Goal: Task Accomplishment & Management: Complete application form

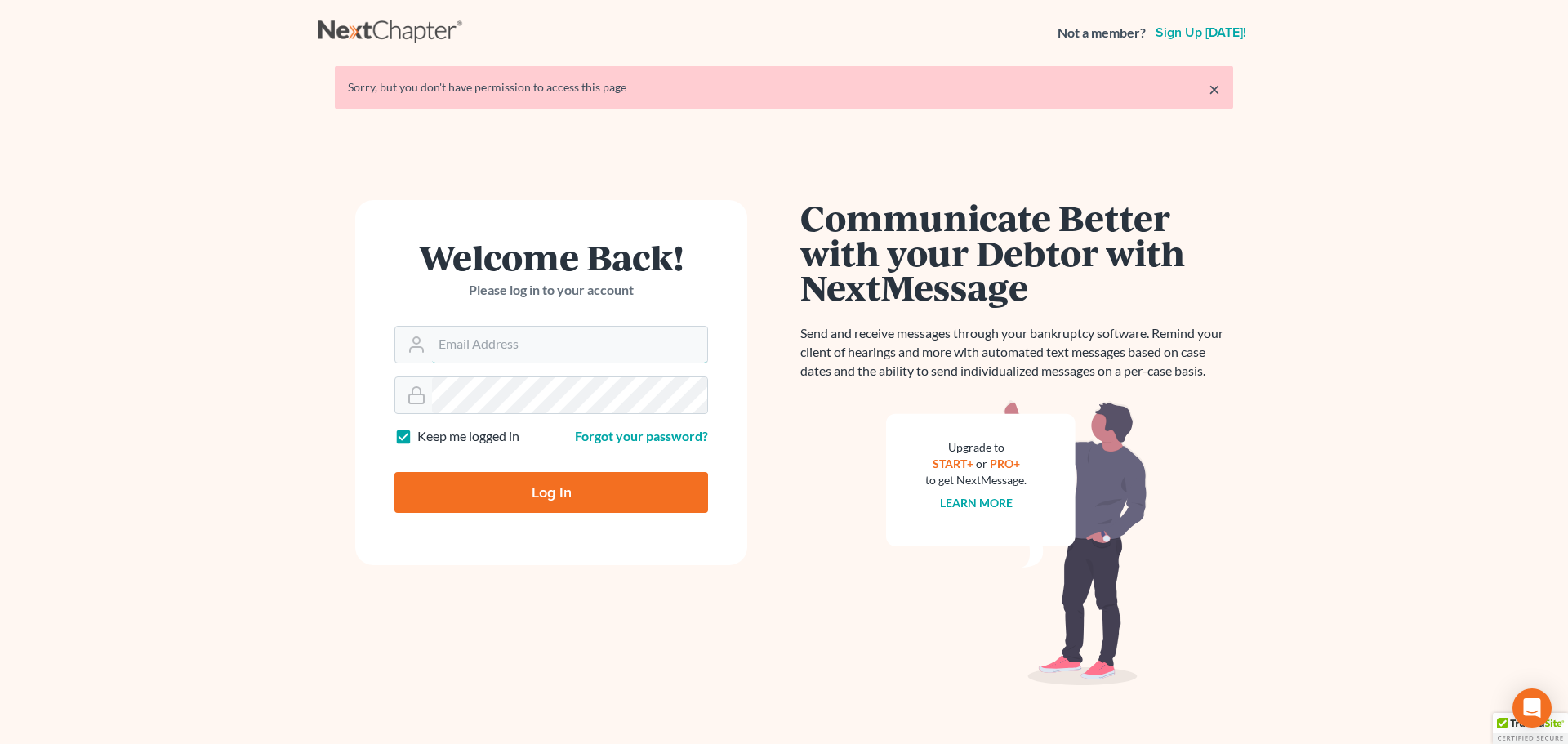
type input "drakeadcockthomas@gmail.com"
click at [547, 497] on input "Log In" at bounding box center [551, 492] width 314 height 41
type input "Thinking..."
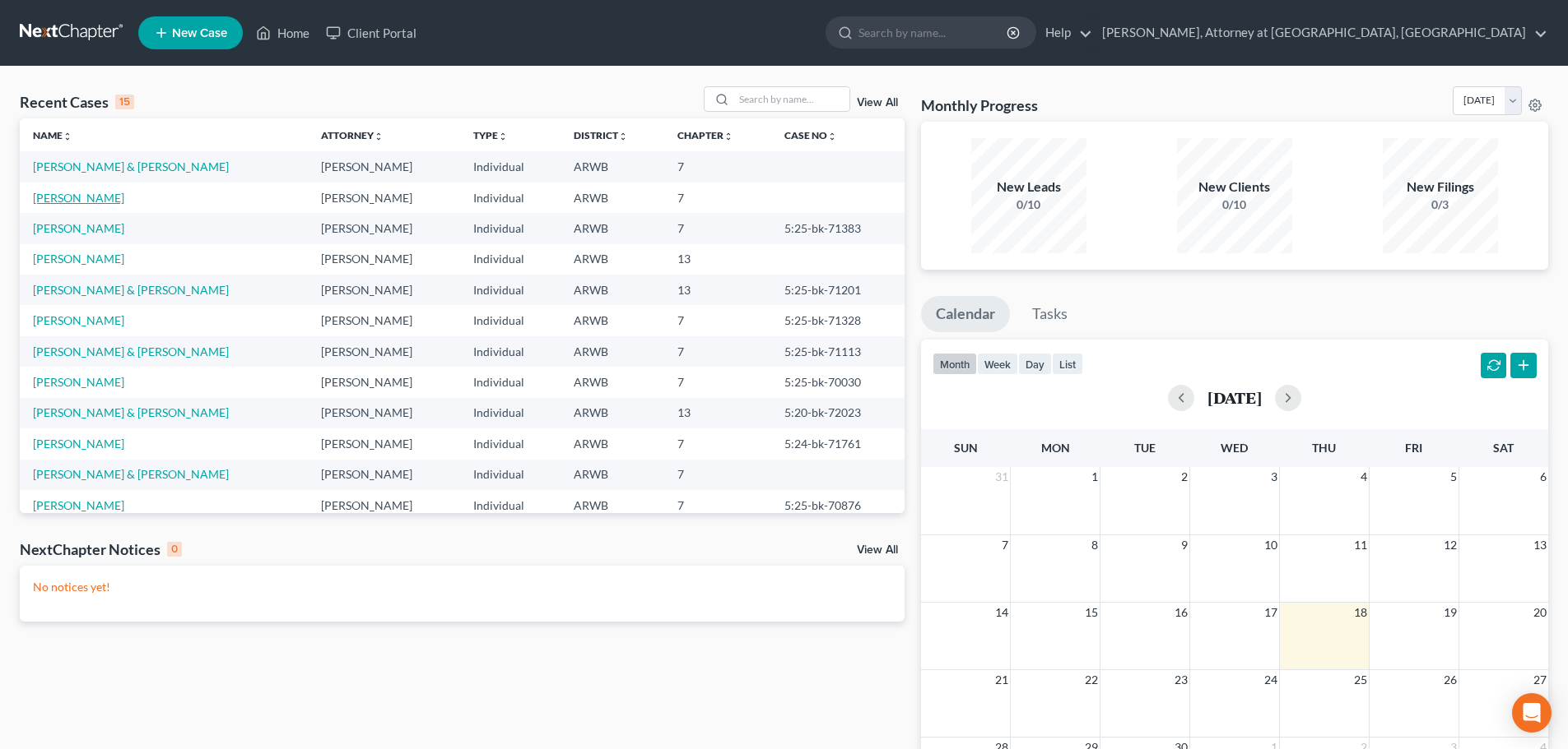
click at [95, 203] on link "Browning, Jacob" at bounding box center [78, 197] width 91 height 14
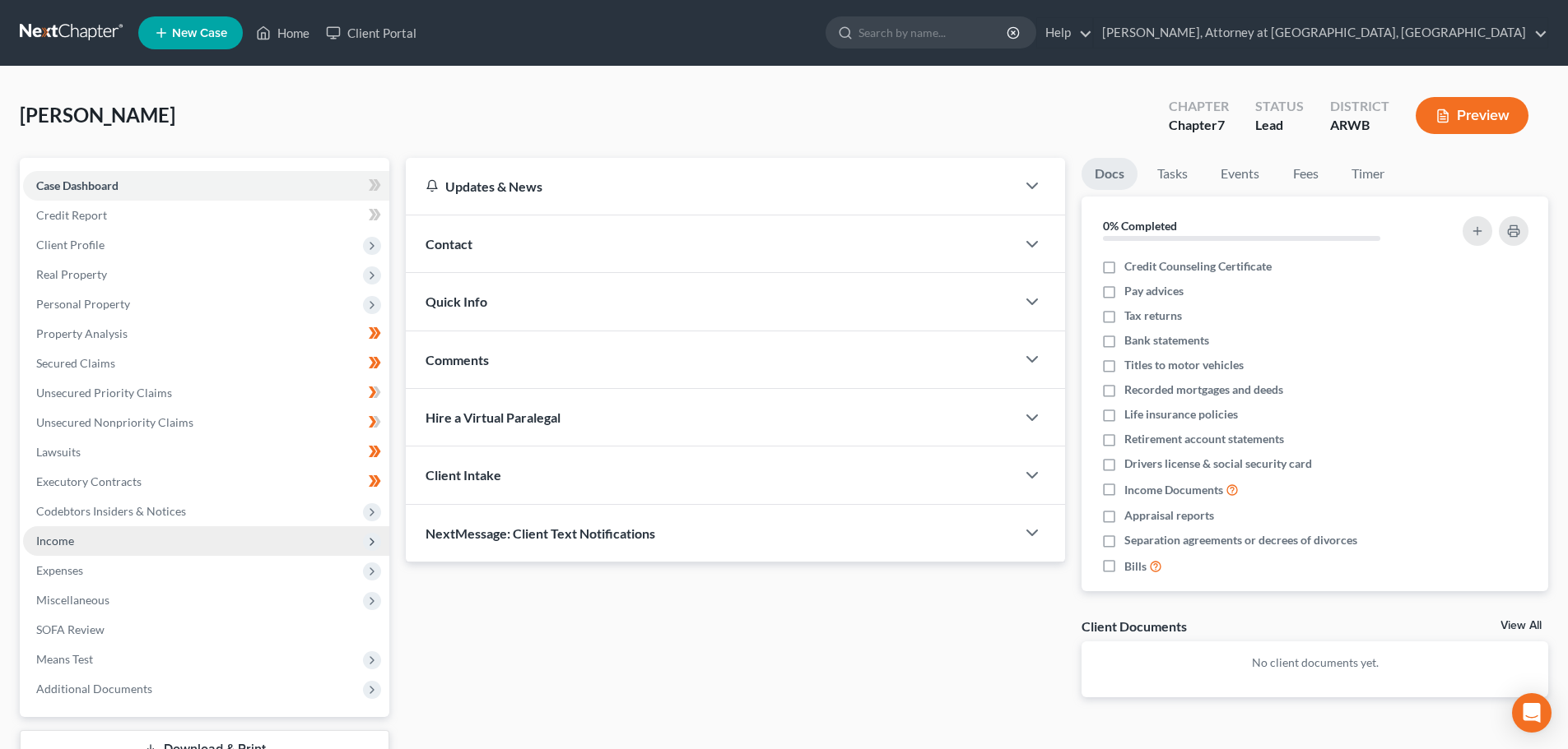
click at [59, 539] on span "Income" at bounding box center [54, 540] width 38 height 14
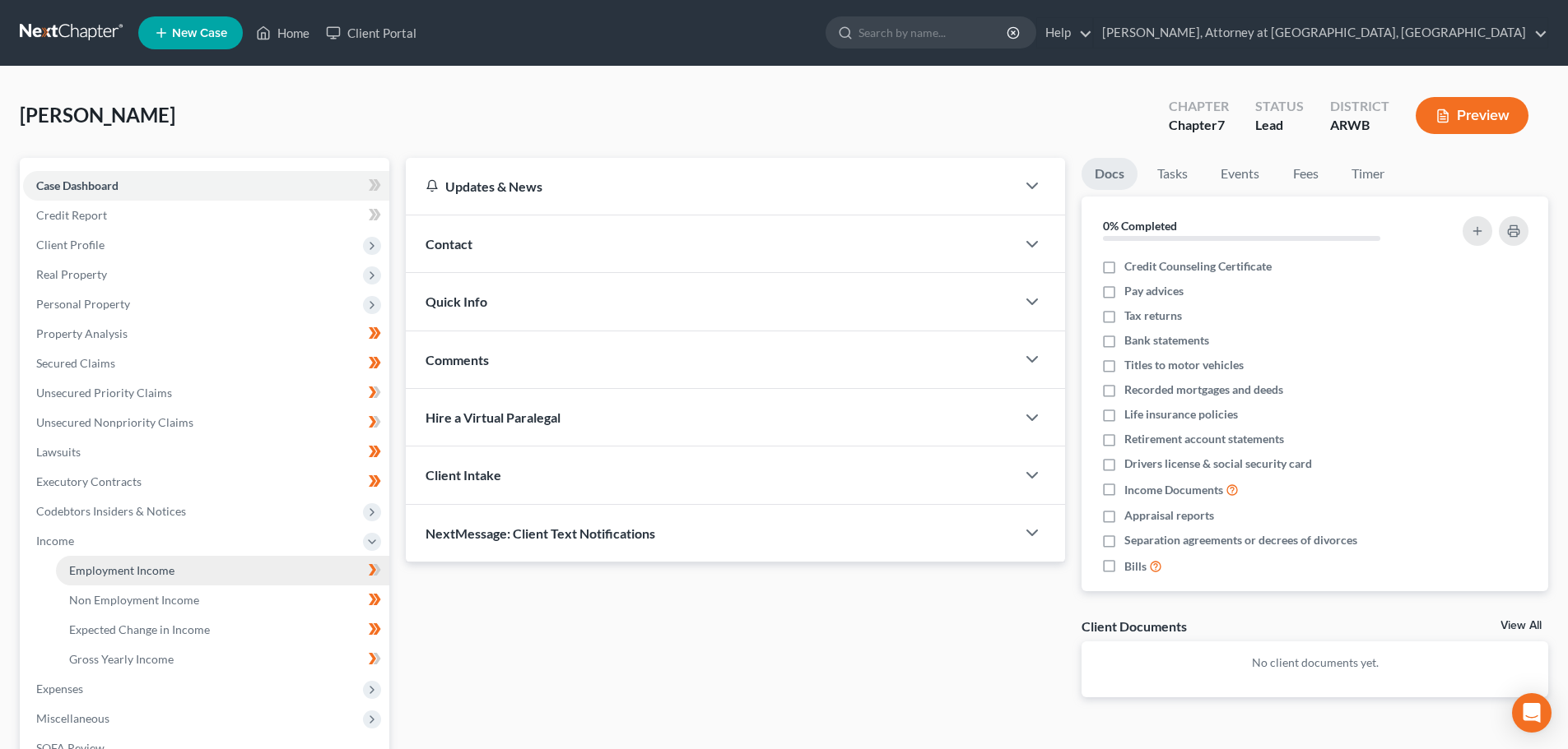
click at [130, 567] on span "Employment Income" at bounding box center [122, 570] width 105 height 14
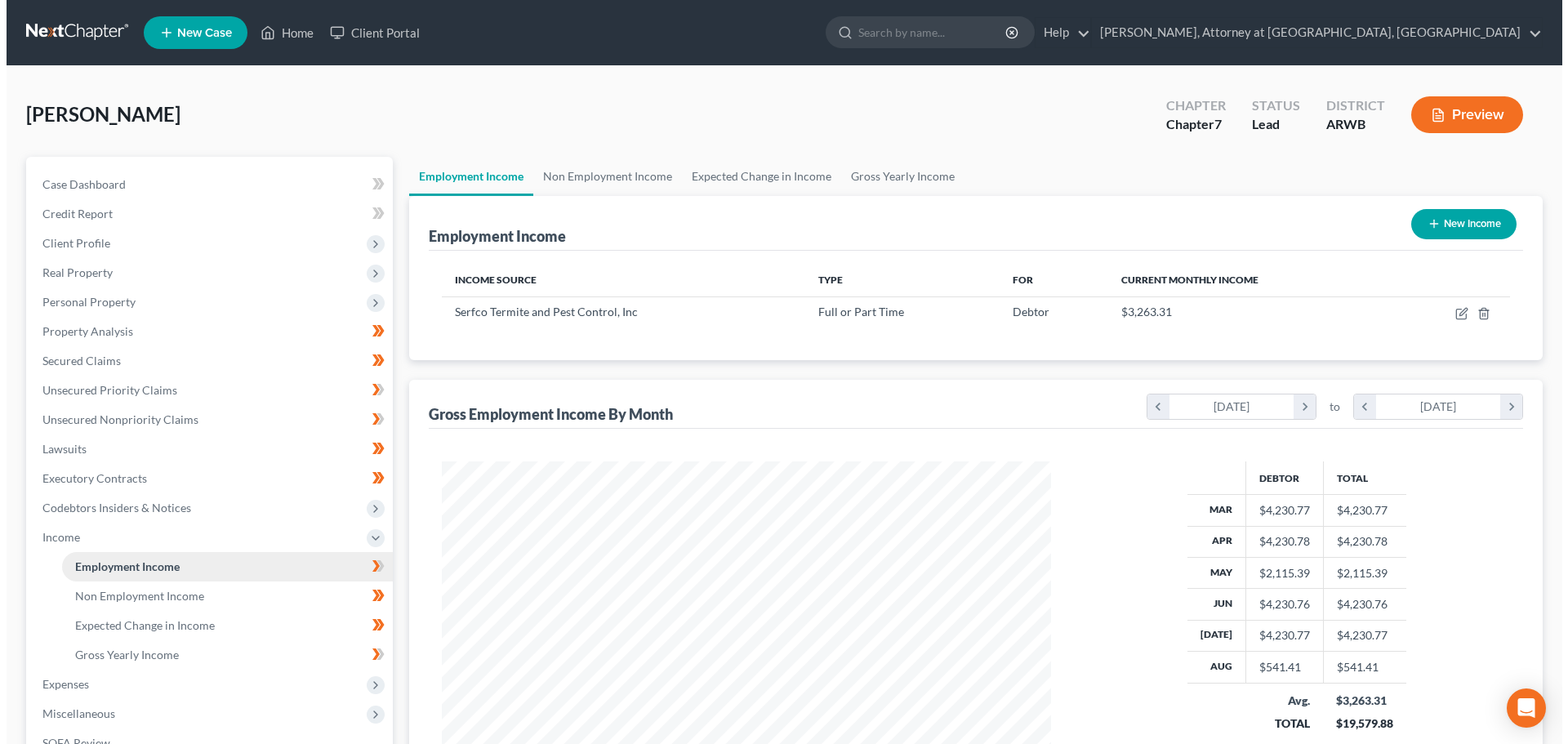
scroll to position [305, 642]
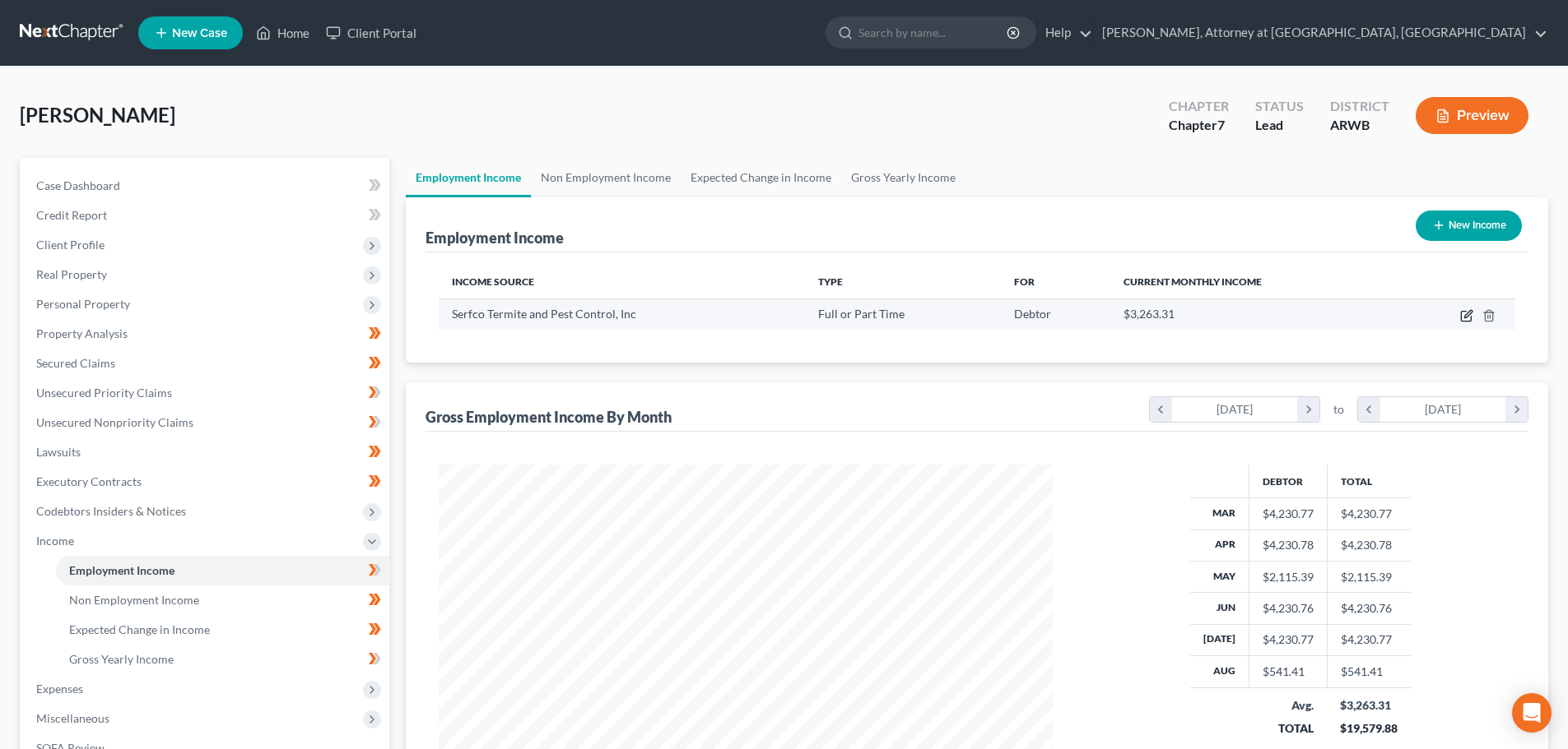
click at [1465, 317] on icon "button" at bounding box center [1467, 314] width 8 height 8
select select "0"
select select "2"
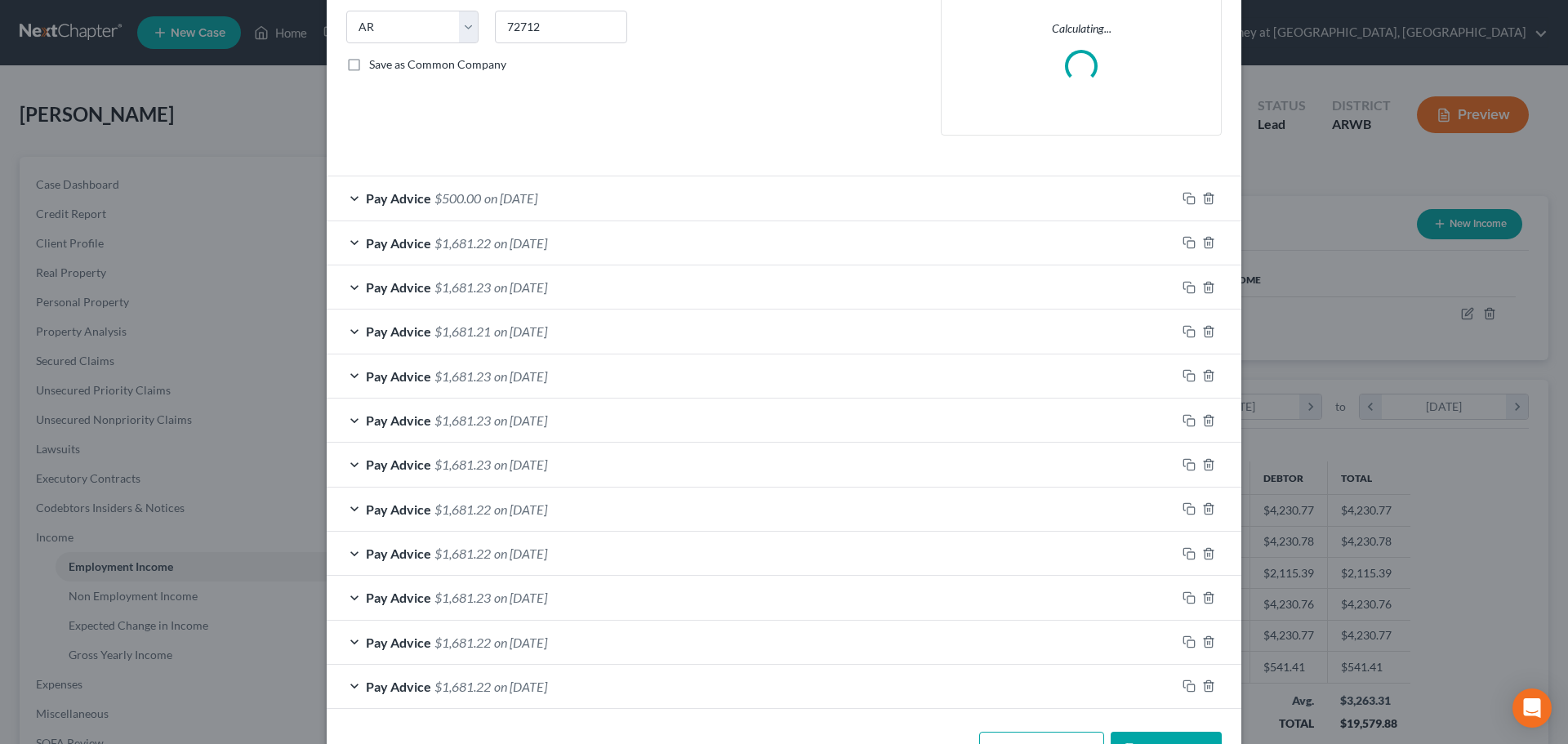
scroll to position [382, 0]
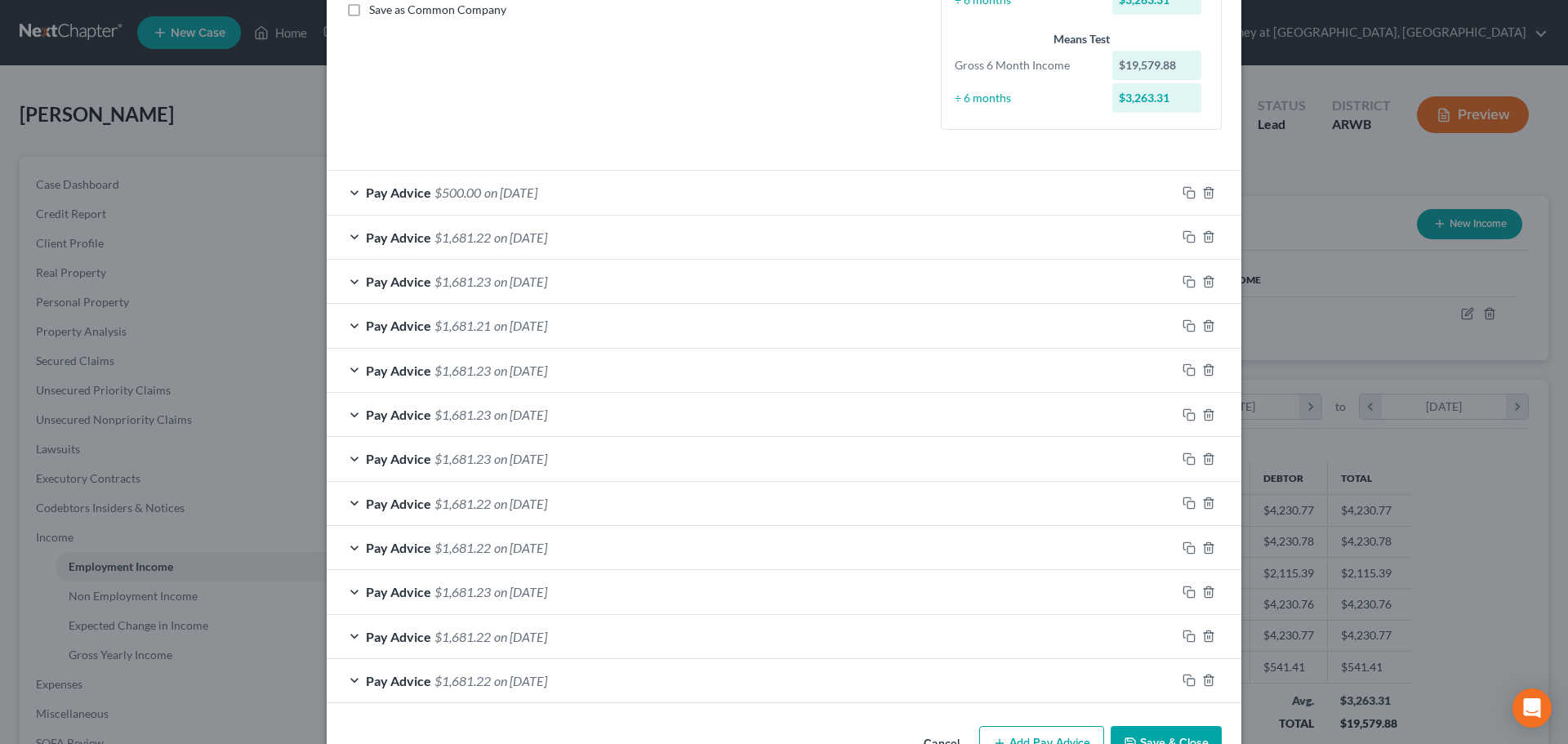
click at [584, 633] on div "Pay Advice $1,681.22 on 02/21/2025" at bounding box center [750, 636] width 849 height 43
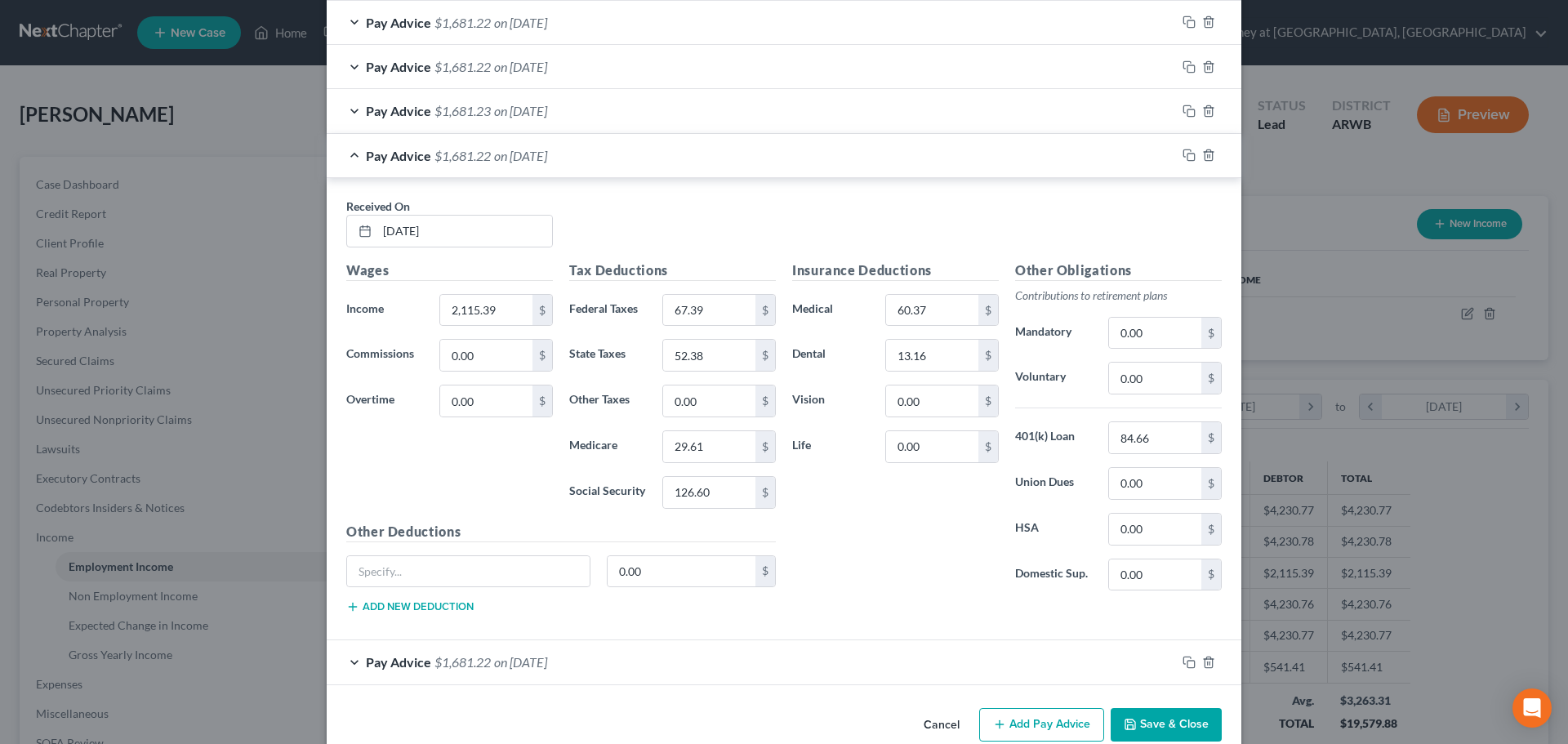
scroll to position [872, 0]
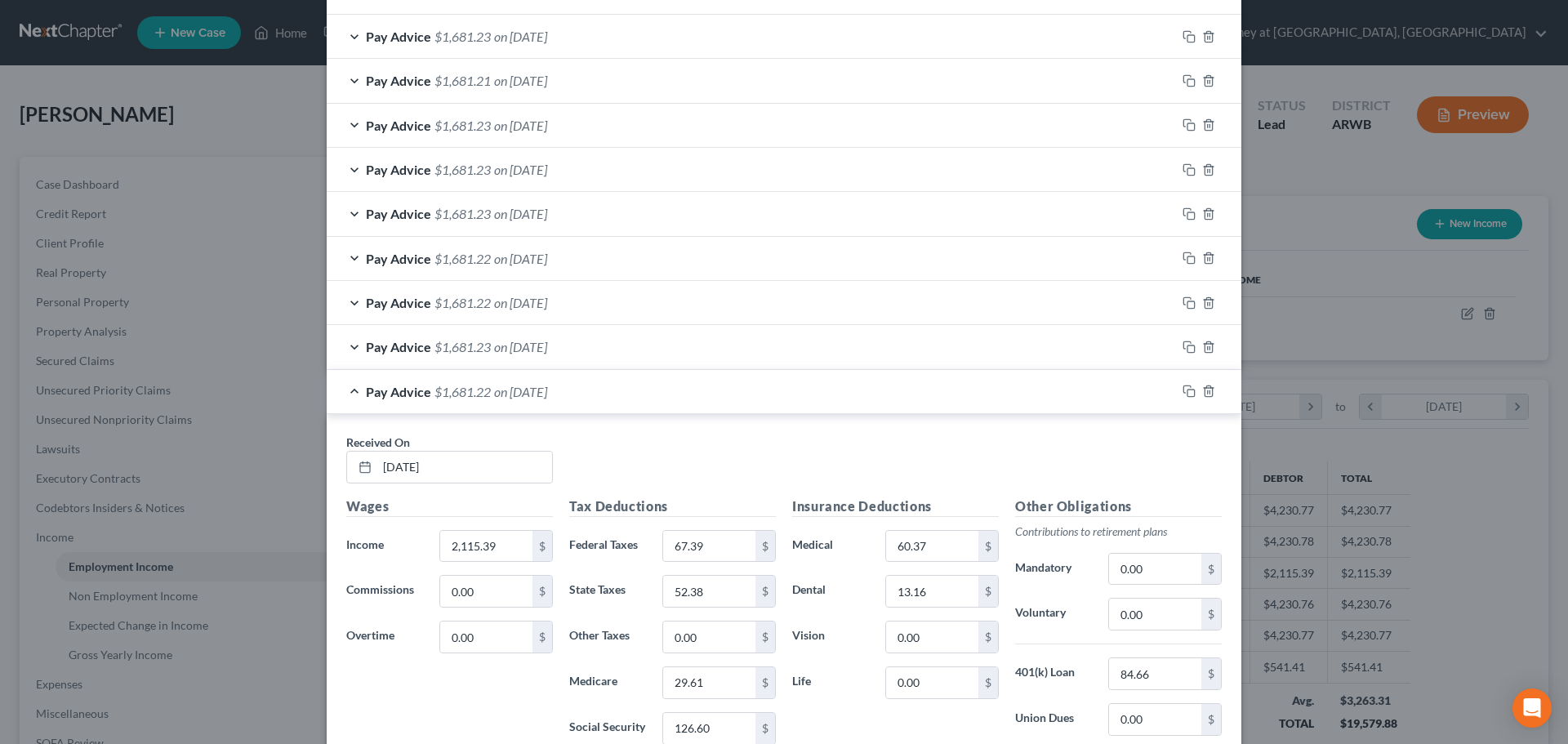
click at [700, 397] on div "Pay Advice $1,681.22 on 02/21/2025" at bounding box center [750, 392] width 849 height 43
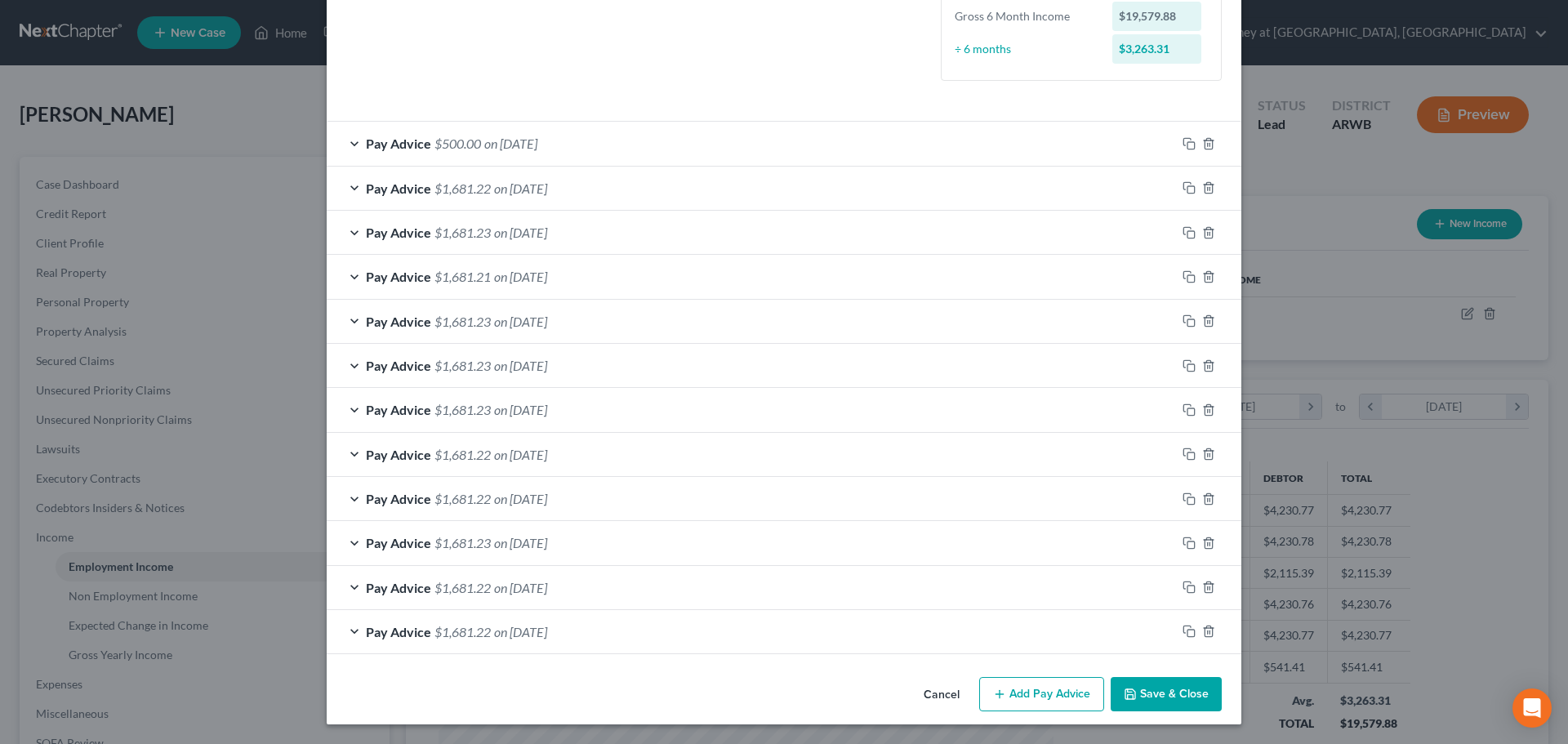
scroll to position [431, 0]
click at [1041, 696] on button "Add Pay Advice" at bounding box center [1042, 695] width 125 height 35
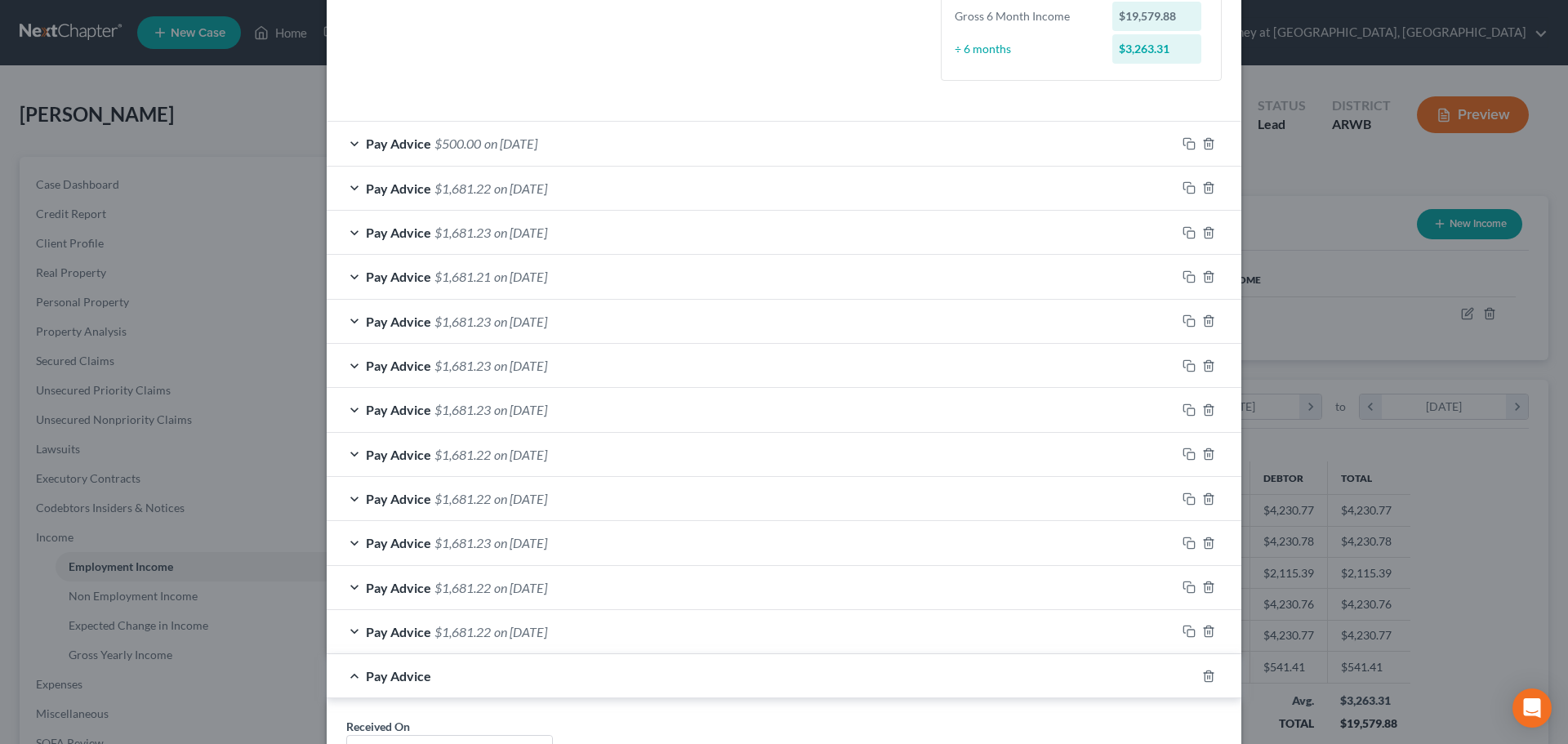
click at [609, 137] on div "Pay Advice $500.00 on 08/08/2025" at bounding box center [750, 143] width 849 height 43
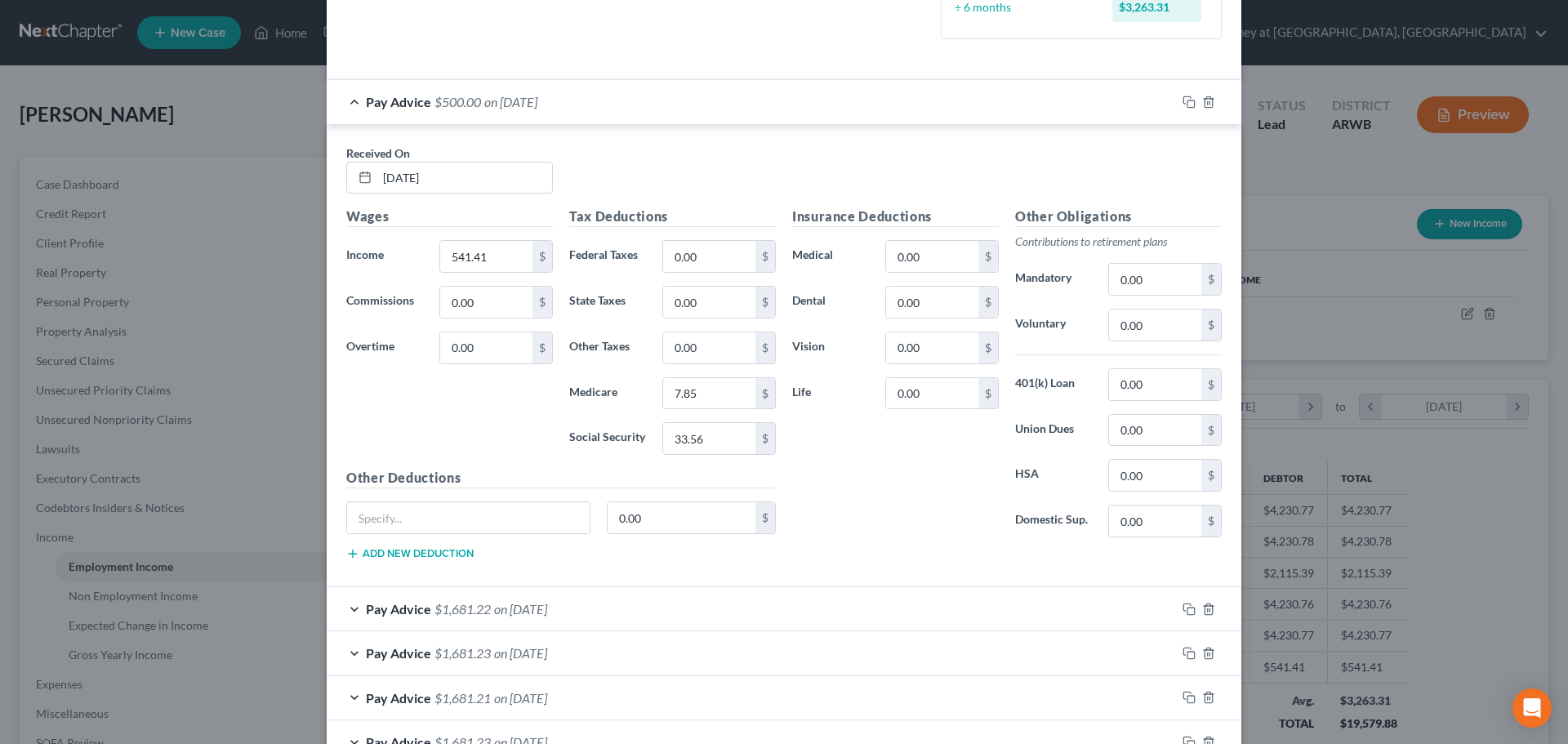
scroll to position [513, 0]
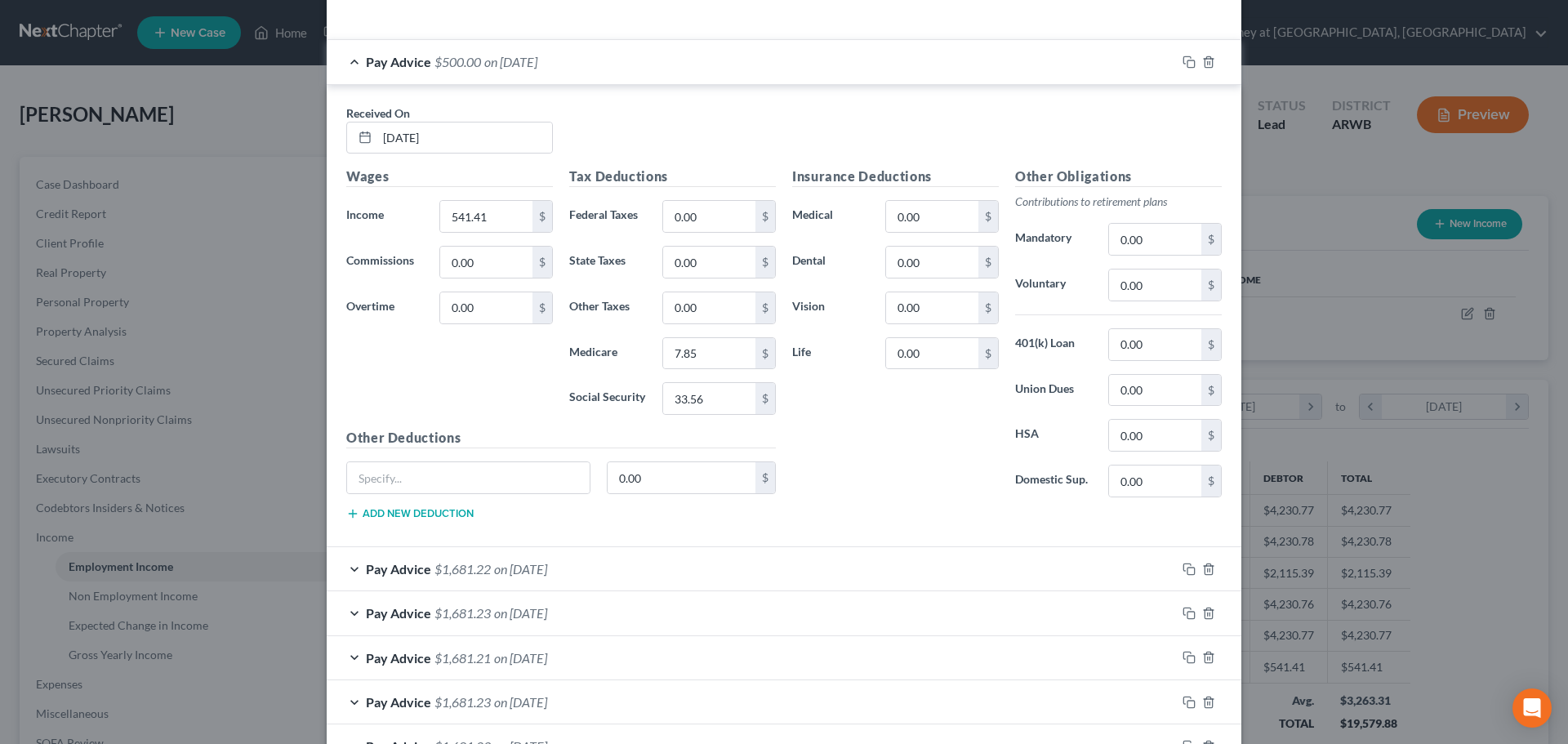
click at [585, 62] on div "Pay Advice $500.00 on 08/08/2025" at bounding box center [750, 61] width 849 height 43
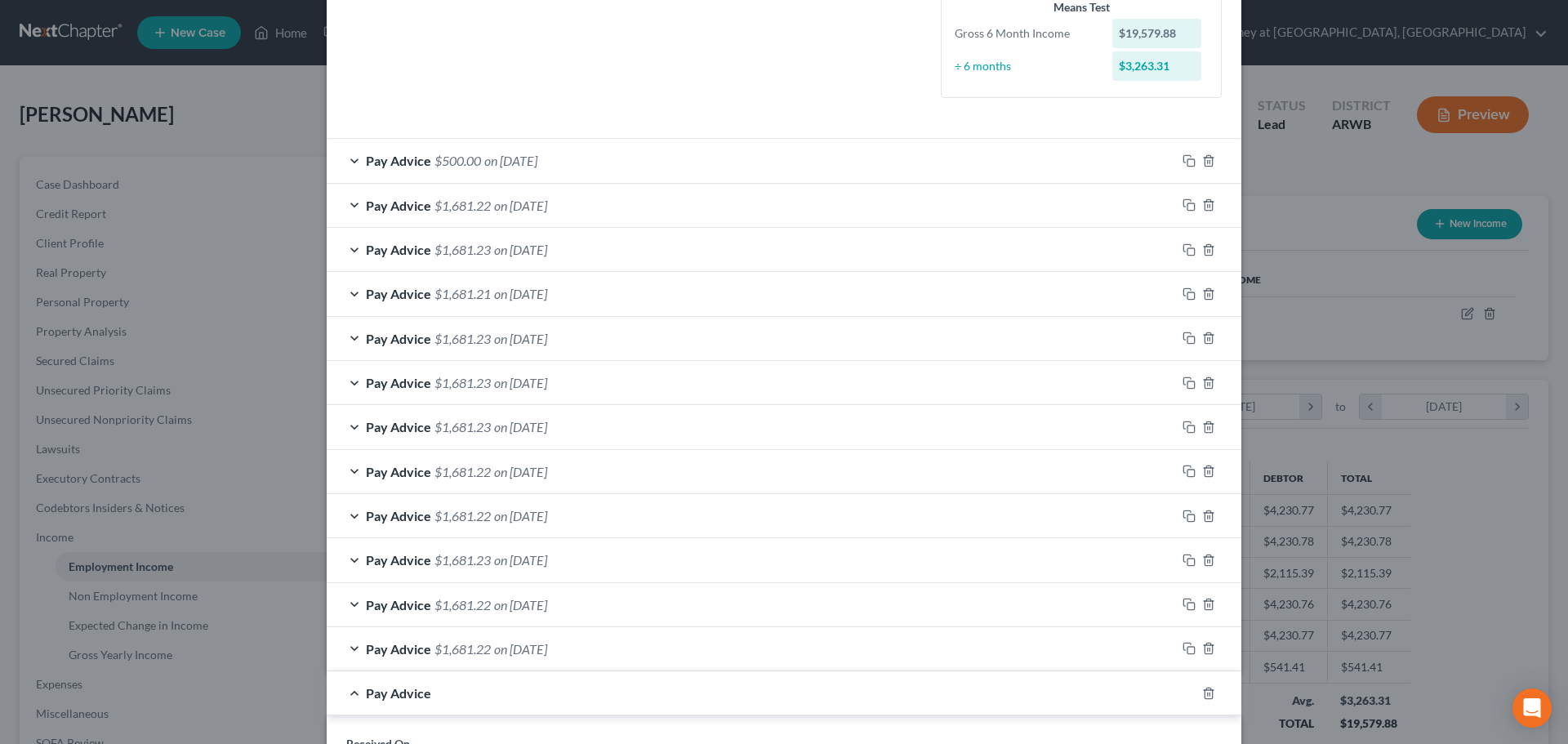
scroll to position [757, 0]
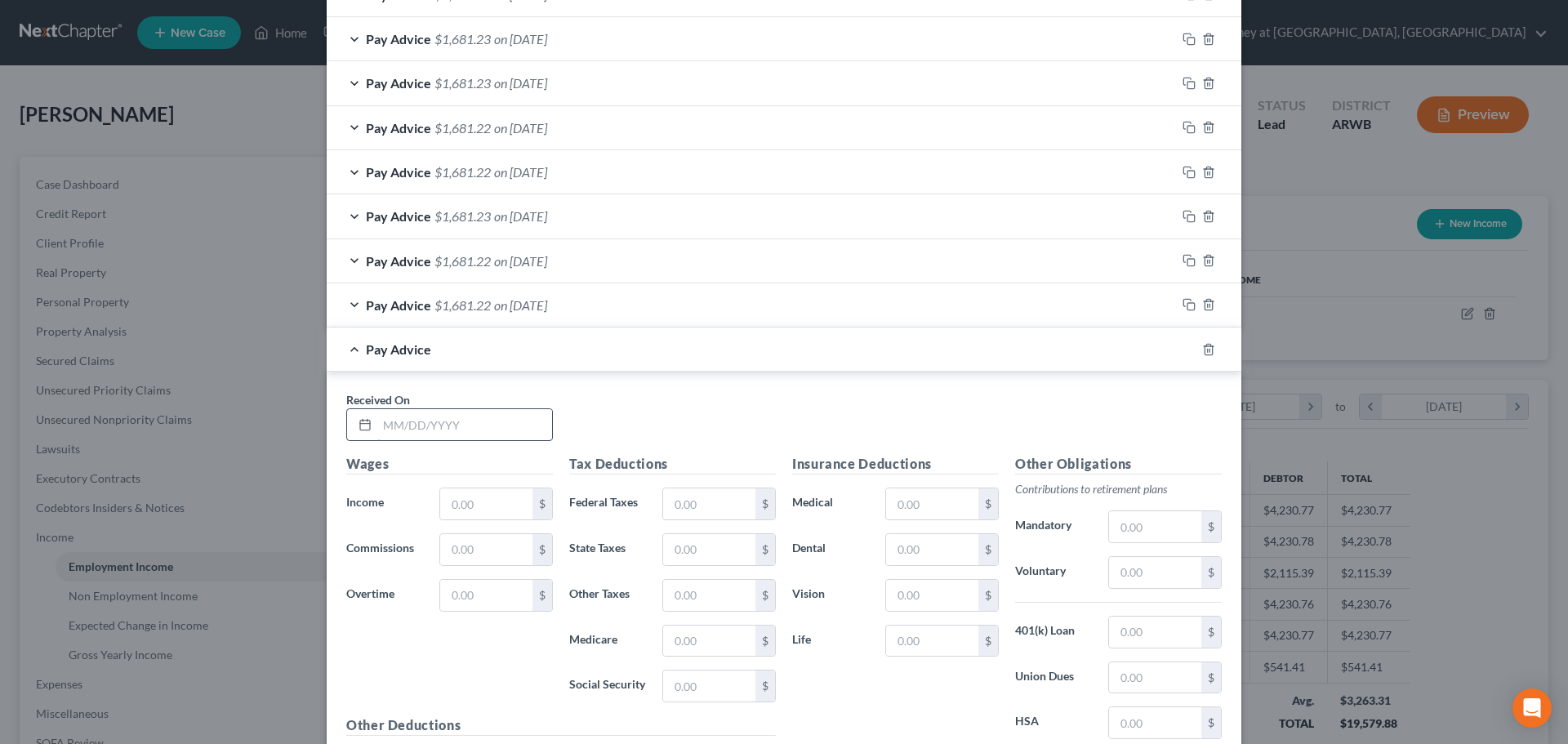
click at [420, 423] on input "text" at bounding box center [464, 424] width 175 height 31
type input "8/8/2025"
click at [461, 497] on input "text" at bounding box center [487, 504] width 92 height 31
type input "2,115.38"
click at [685, 514] on input "text" at bounding box center [709, 504] width 92 height 31
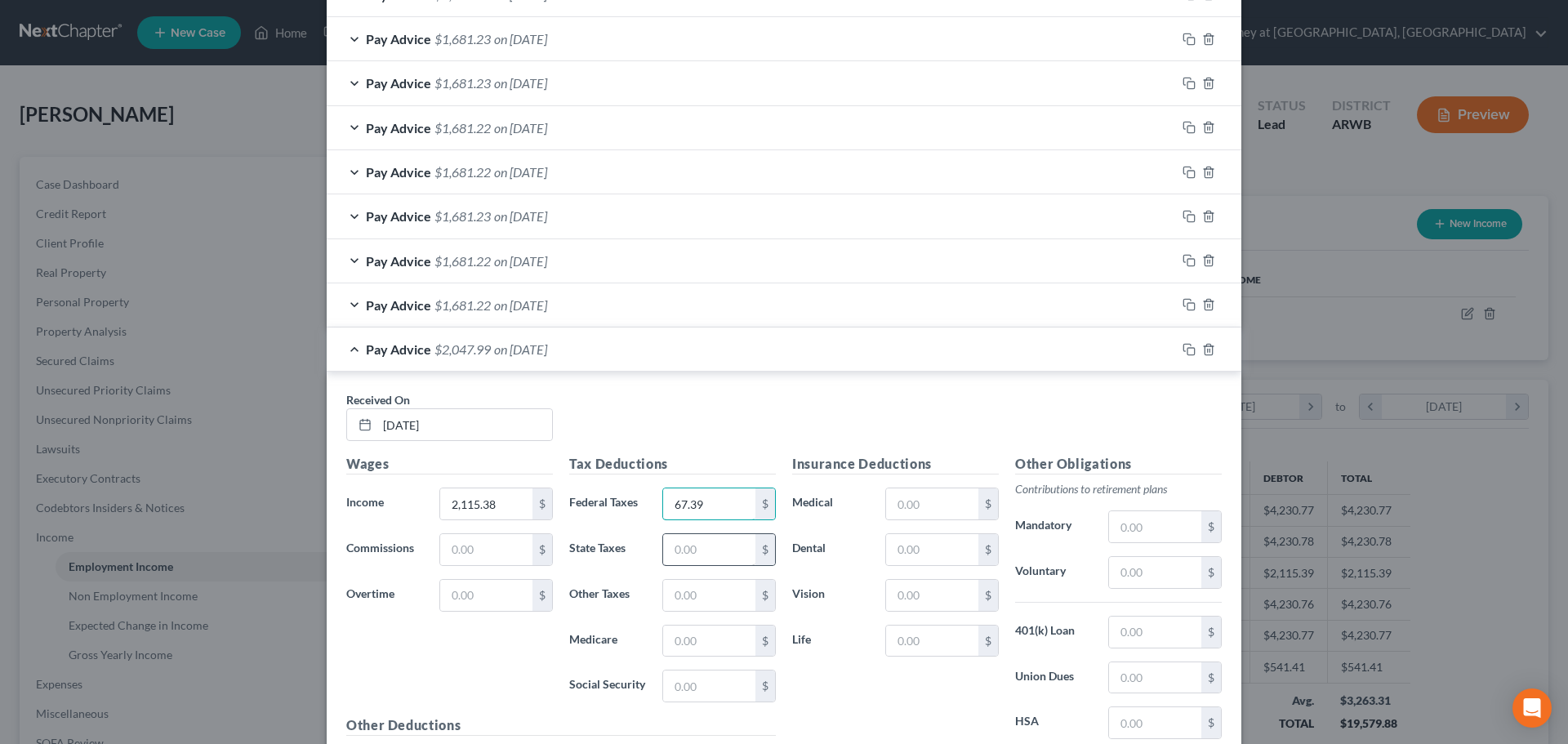
type input "67.39"
click at [684, 553] on input "text" at bounding box center [709, 550] width 92 height 31
type input "52.38"
click at [679, 650] on input "text" at bounding box center [709, 641] width 92 height 31
type input "29.61"
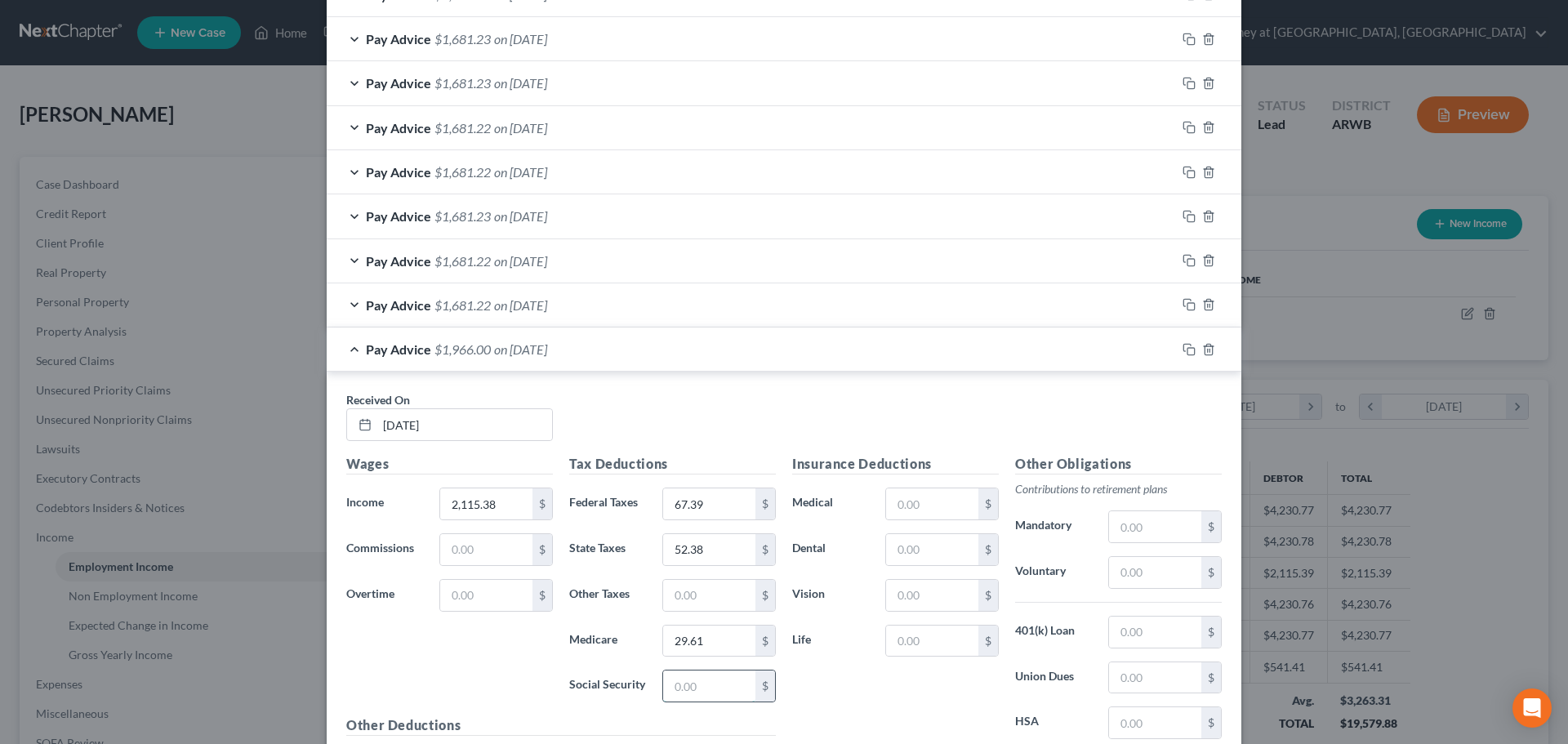
click at [689, 697] on input "text" at bounding box center [709, 686] width 92 height 31
type input "126.60"
click at [914, 503] on input "text" at bounding box center [933, 504] width 92 height 31
type input "60.37"
click at [913, 551] on input "text" at bounding box center [933, 550] width 92 height 31
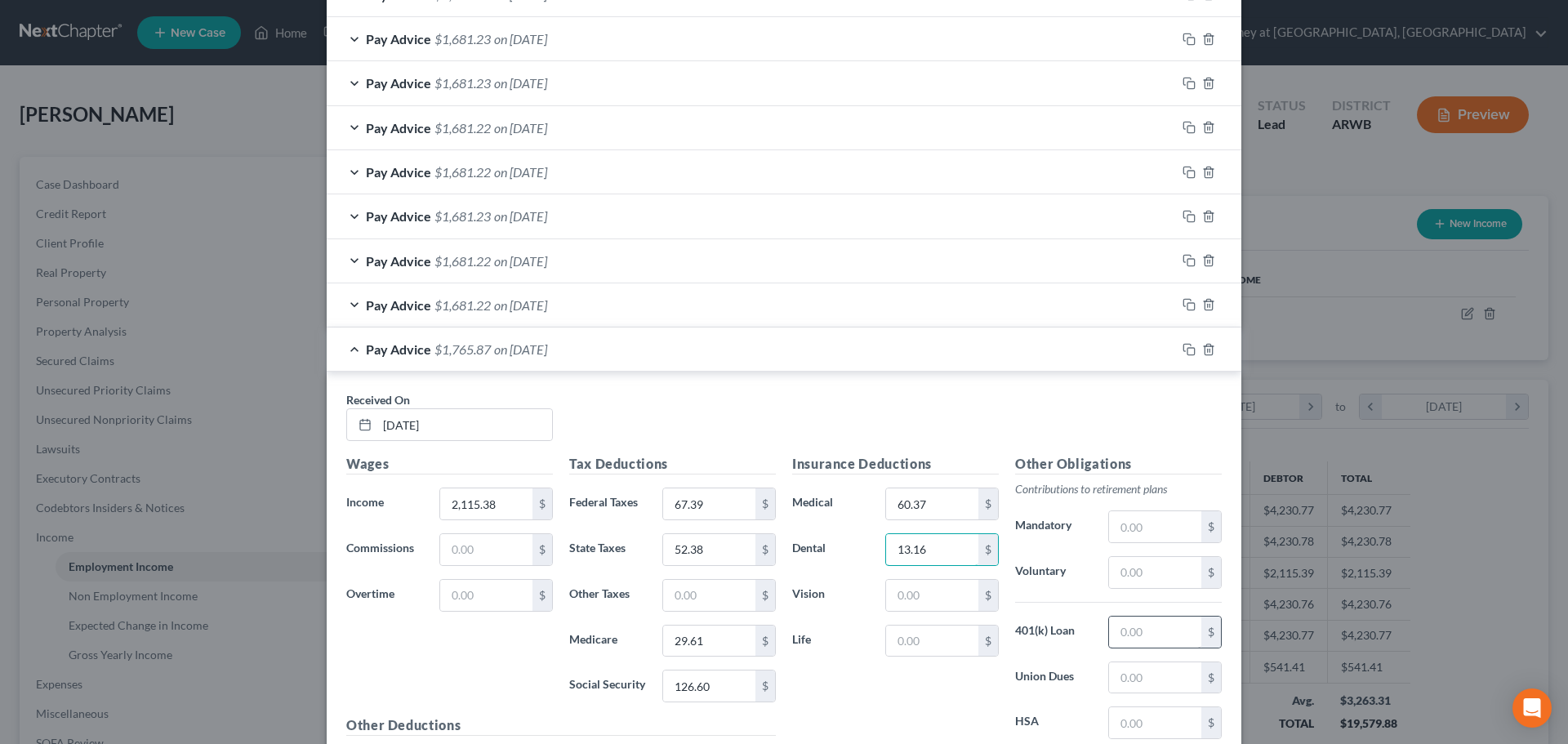
type input "13.16"
click at [1170, 628] on input "text" at bounding box center [1155, 633] width 92 height 31
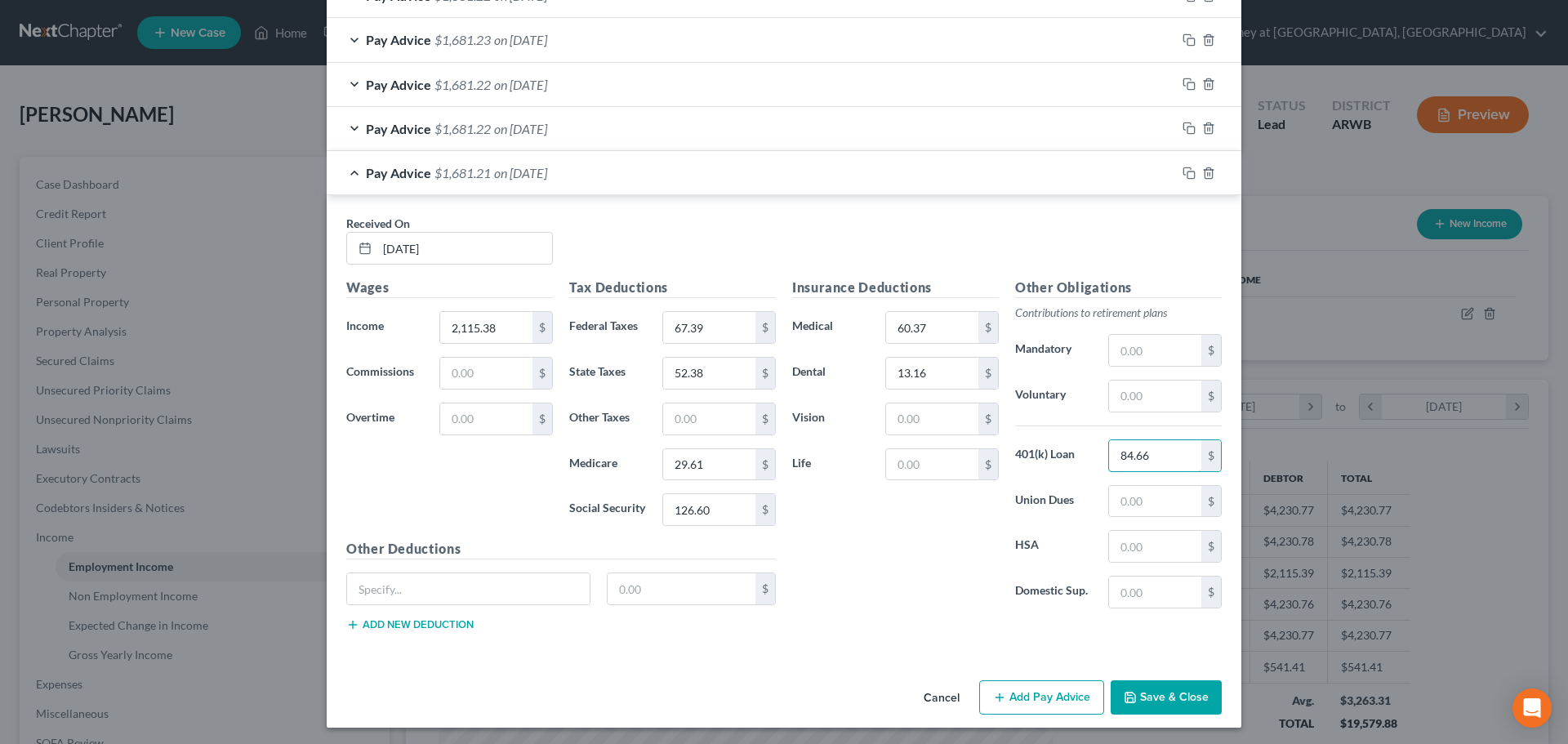
scroll to position [937, 0]
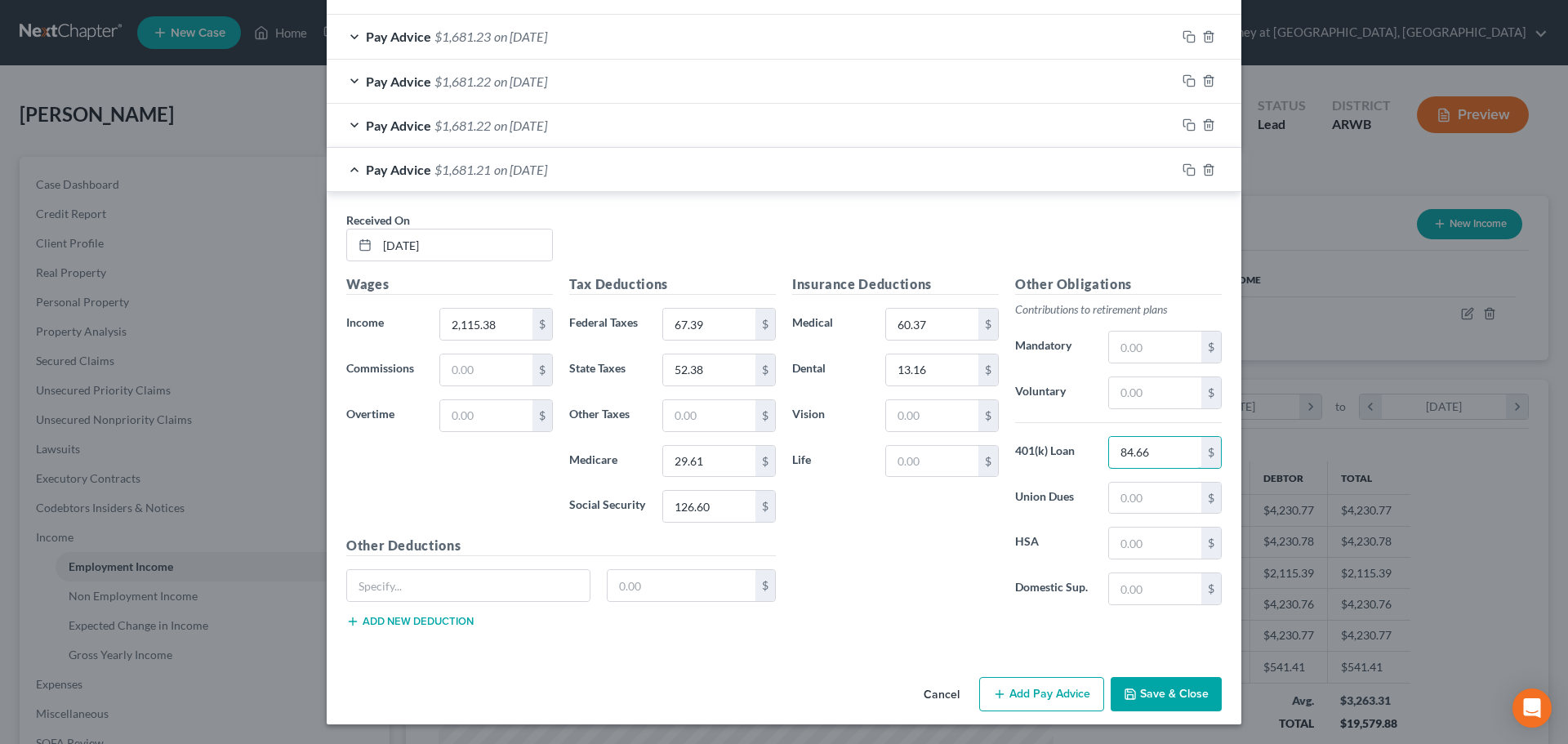
type input "84.66"
click at [1054, 693] on button "Add Pay Advice" at bounding box center [1042, 695] width 125 height 35
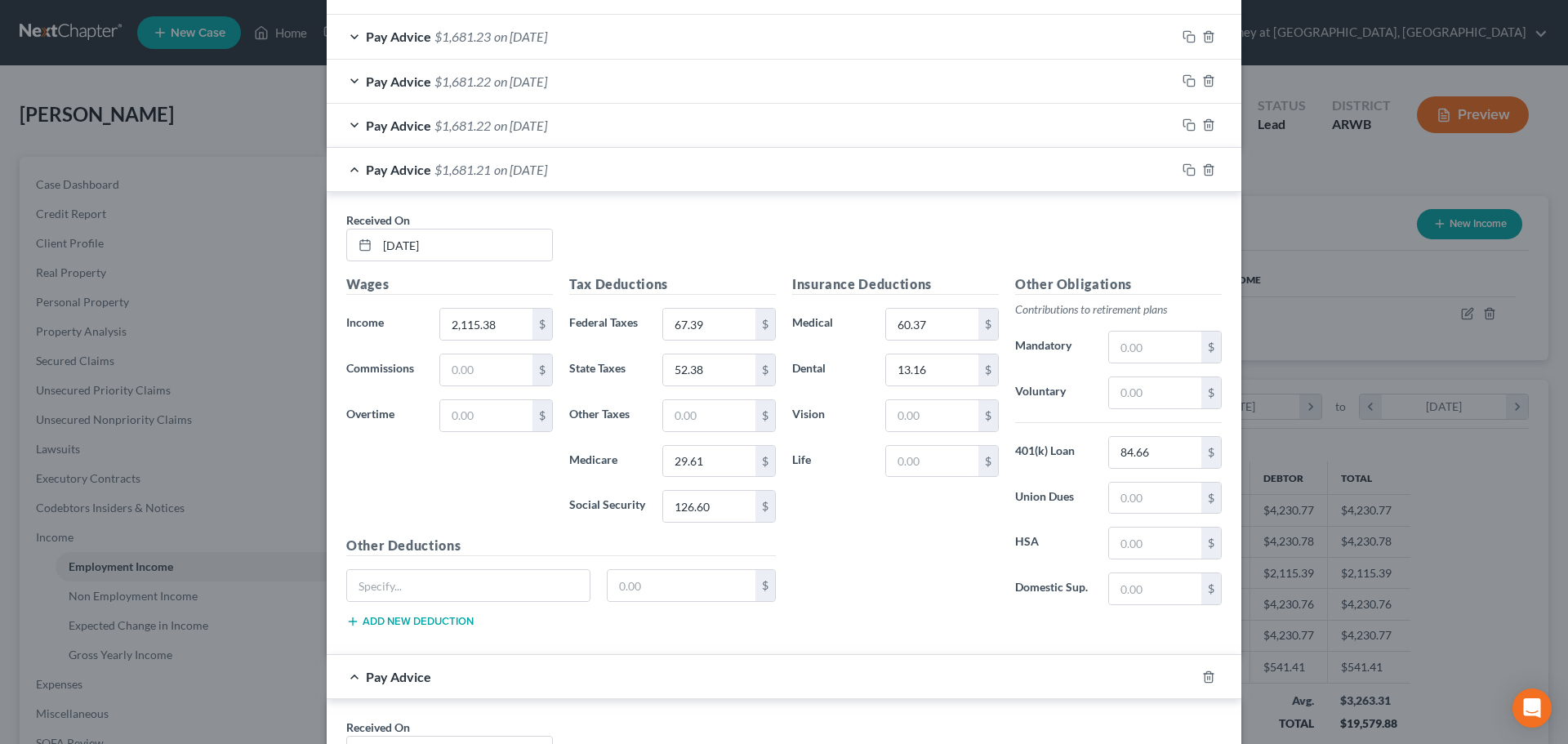
click at [474, 169] on span "$1,681.21" at bounding box center [463, 170] width 57 height 15
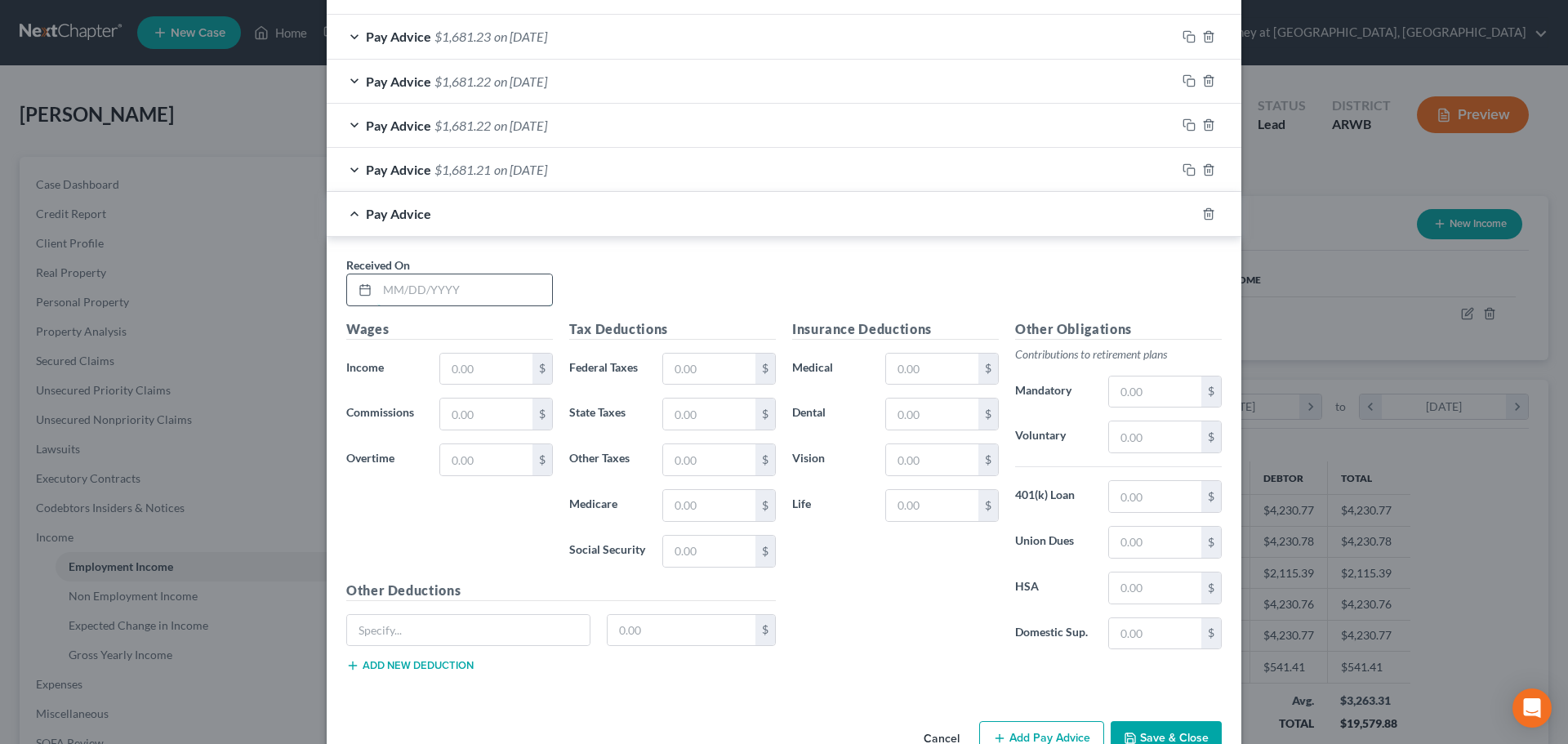
click at [434, 282] on input "text" at bounding box center [464, 290] width 175 height 31
type input "8/22/2025"
click at [459, 376] on input "text" at bounding box center [487, 370] width 92 height 31
type input "2,115.39"
click at [663, 364] on input "text" at bounding box center [709, 370] width 92 height 31
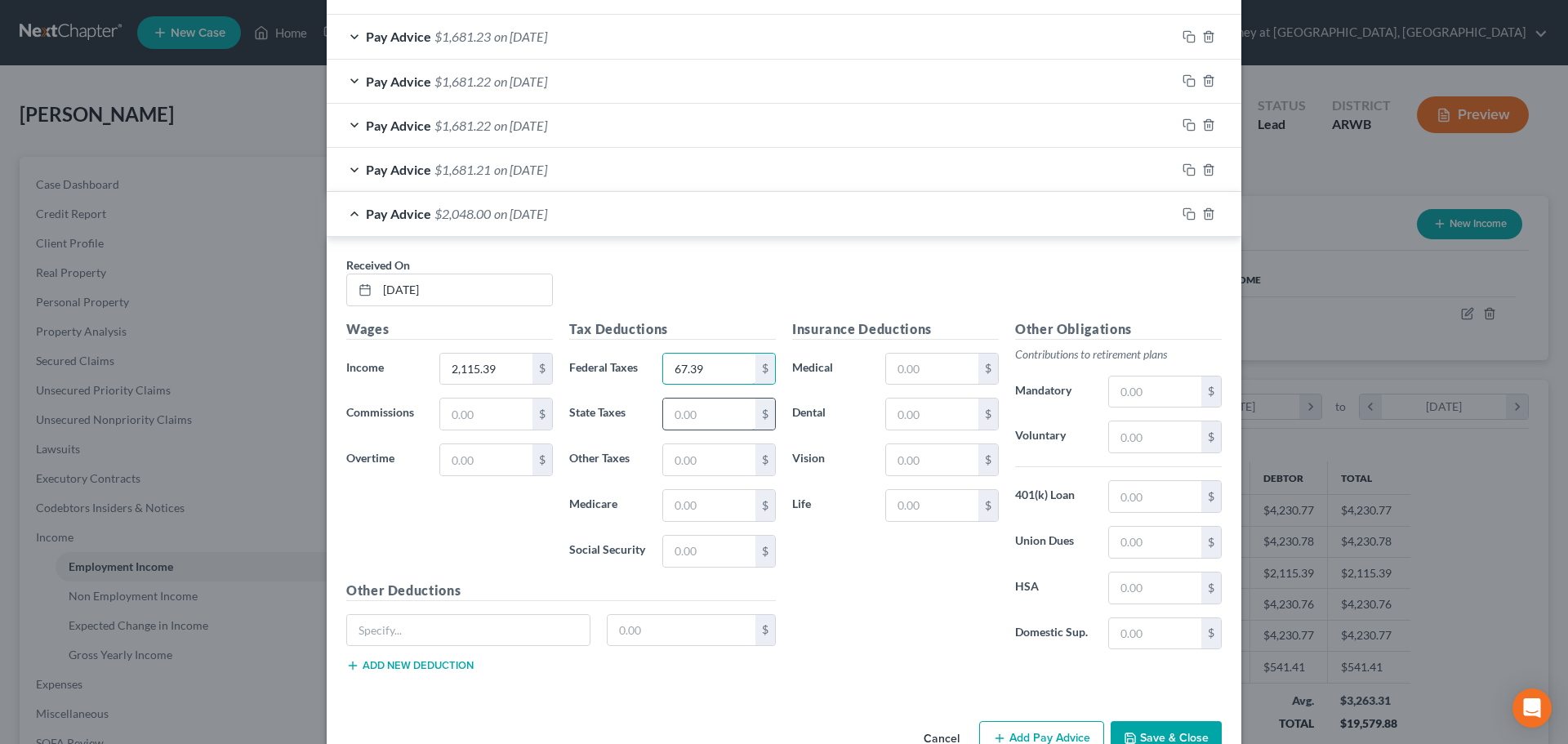
type input "67.39"
click at [677, 409] on input "text" at bounding box center [709, 414] width 92 height 31
type input "52.38"
click at [714, 499] on input "text" at bounding box center [709, 506] width 92 height 31
type input "29.61"
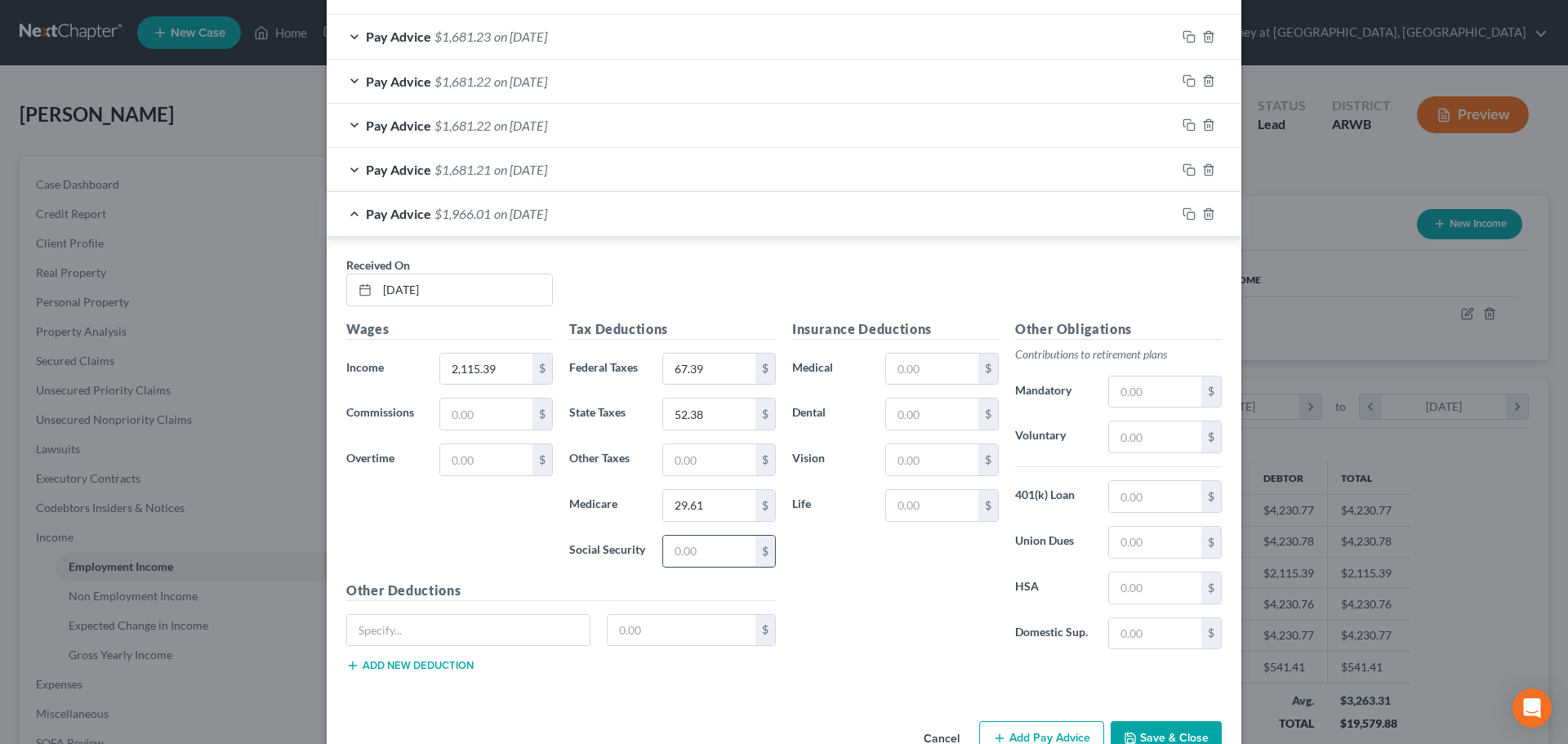
click at [678, 554] on input "text" at bounding box center [709, 551] width 92 height 31
type input "126.59"
click at [892, 360] on input "text" at bounding box center [933, 370] width 92 height 31
type input "60.37"
click at [915, 413] on input "text" at bounding box center [933, 414] width 92 height 31
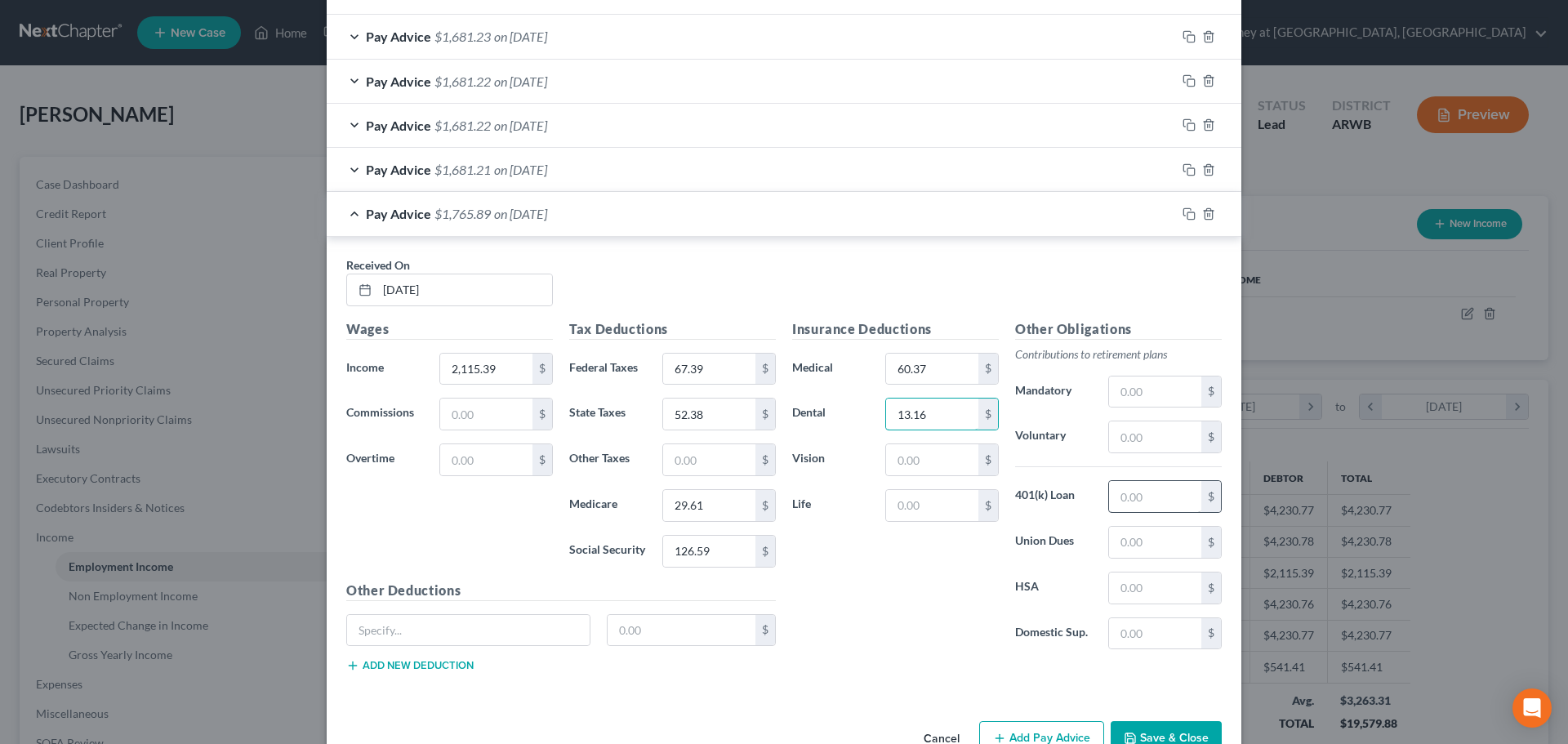
type input "13.16"
click at [1122, 497] on input "text" at bounding box center [1155, 496] width 92 height 31
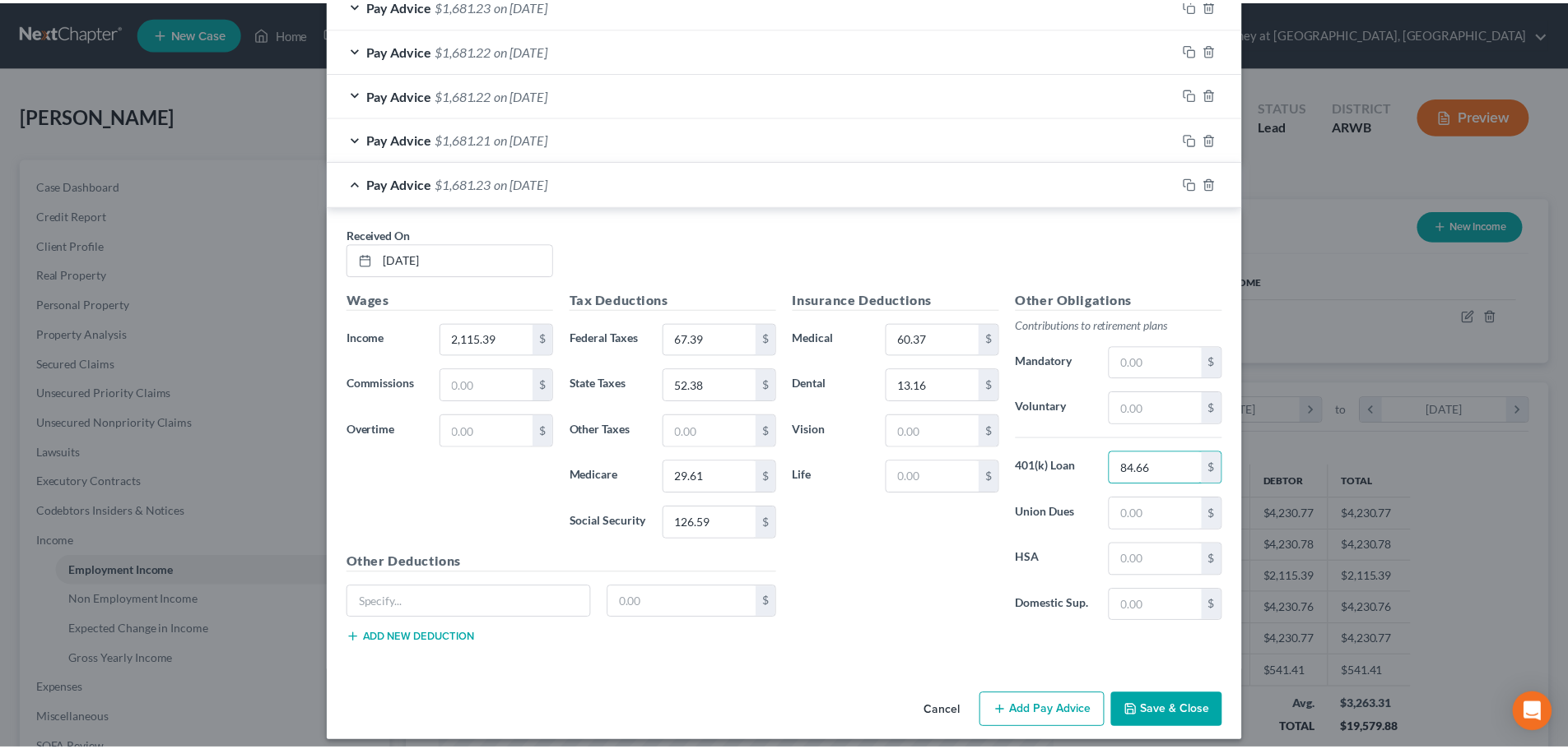
scroll to position [988, 0]
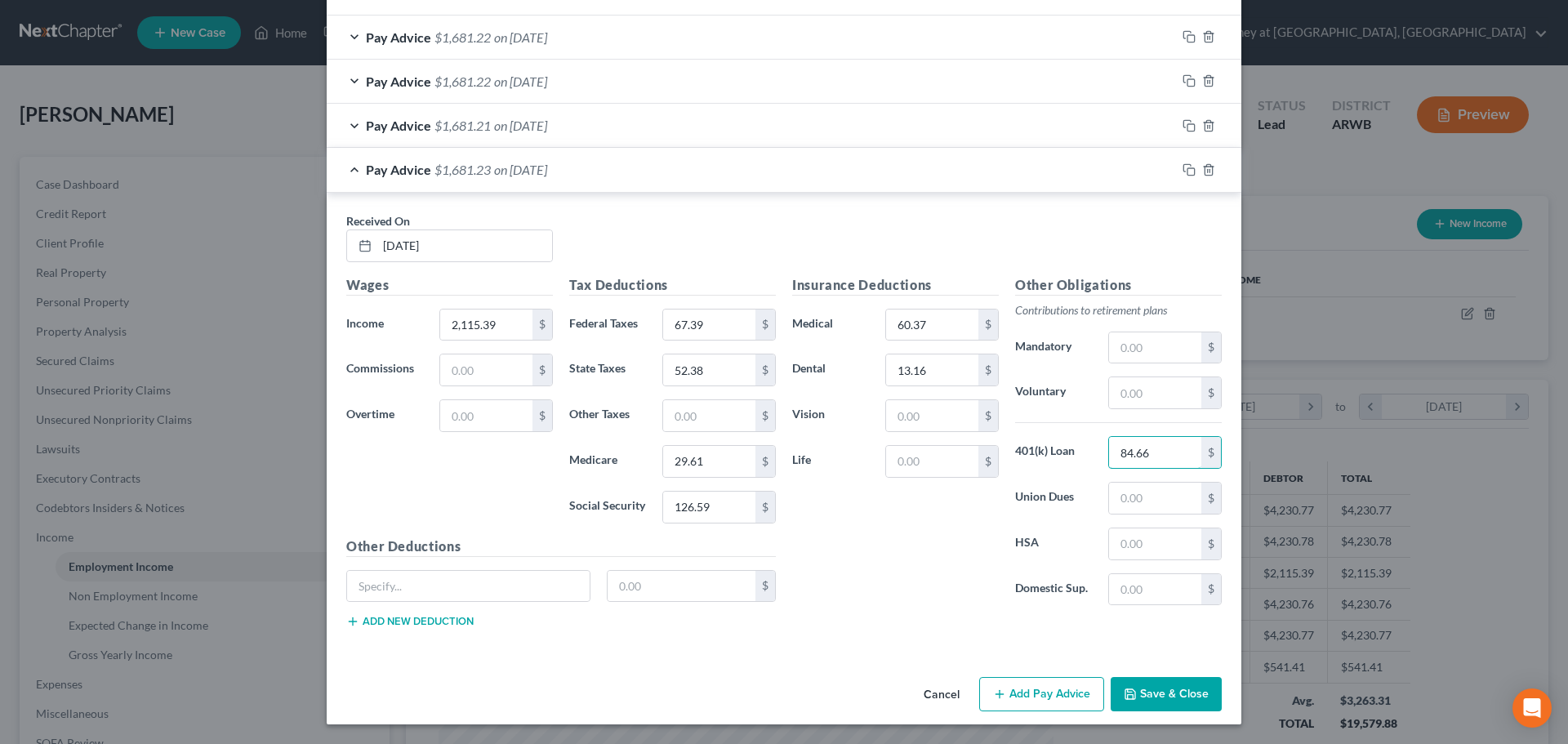
type input "84.66"
click at [1193, 701] on button "Save & Close" at bounding box center [1167, 695] width 111 height 35
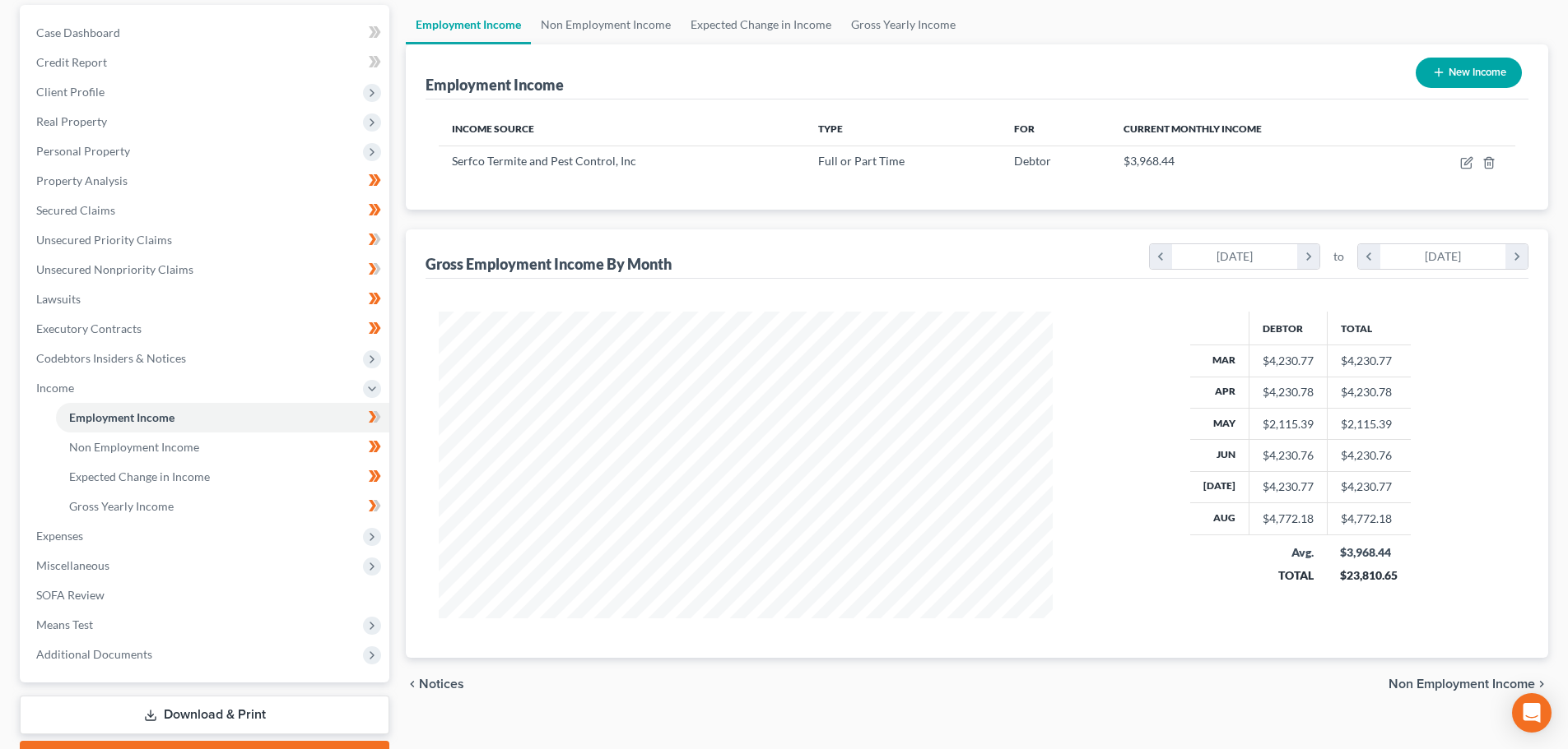
scroll to position [164, 0]
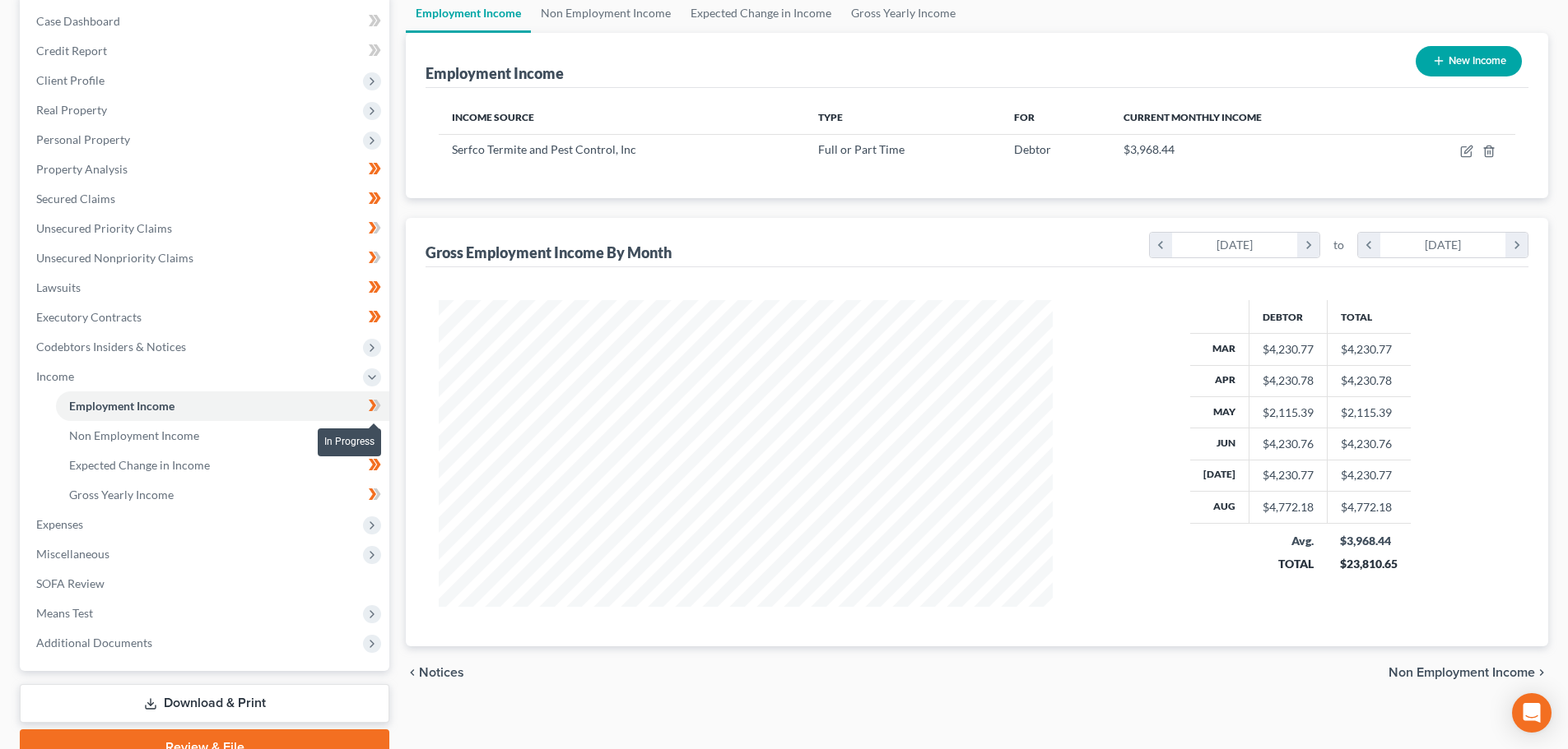
click at [378, 407] on icon at bounding box center [377, 406] width 8 height 12
click at [131, 495] on span "Gross Yearly Income" at bounding box center [122, 495] width 104 height 14
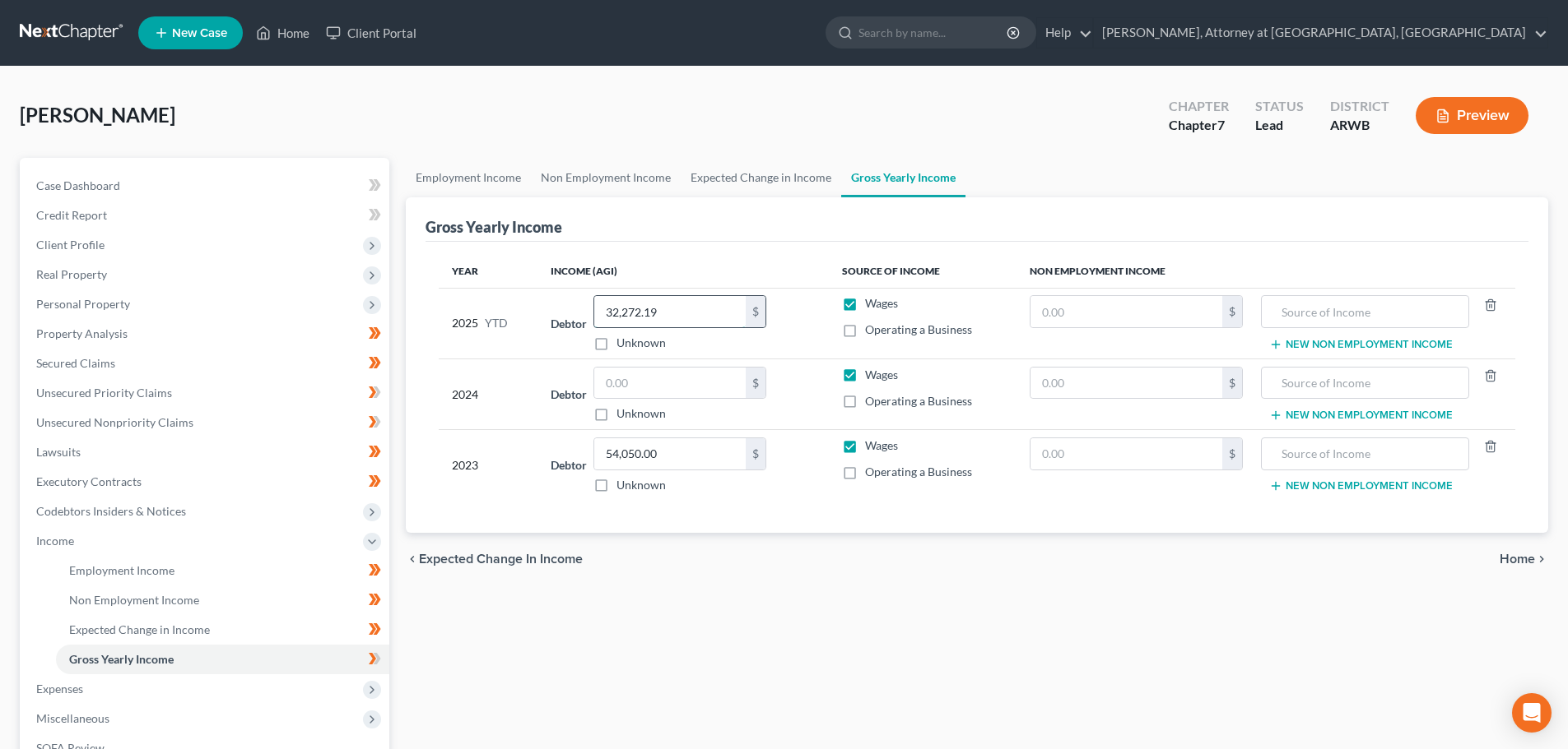
click at [661, 312] on input "32,272.19" at bounding box center [670, 311] width 152 height 31
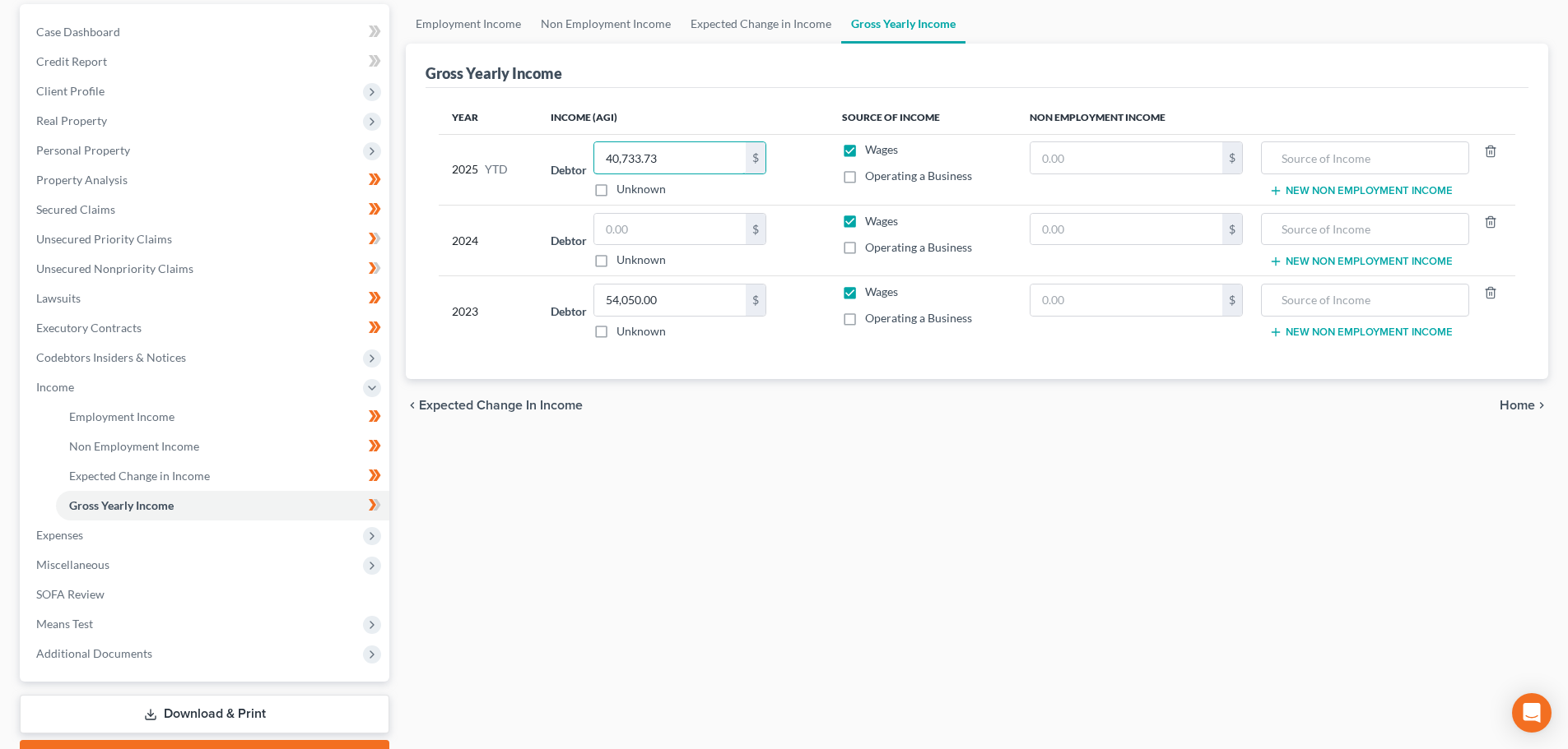
scroll to position [164, 0]
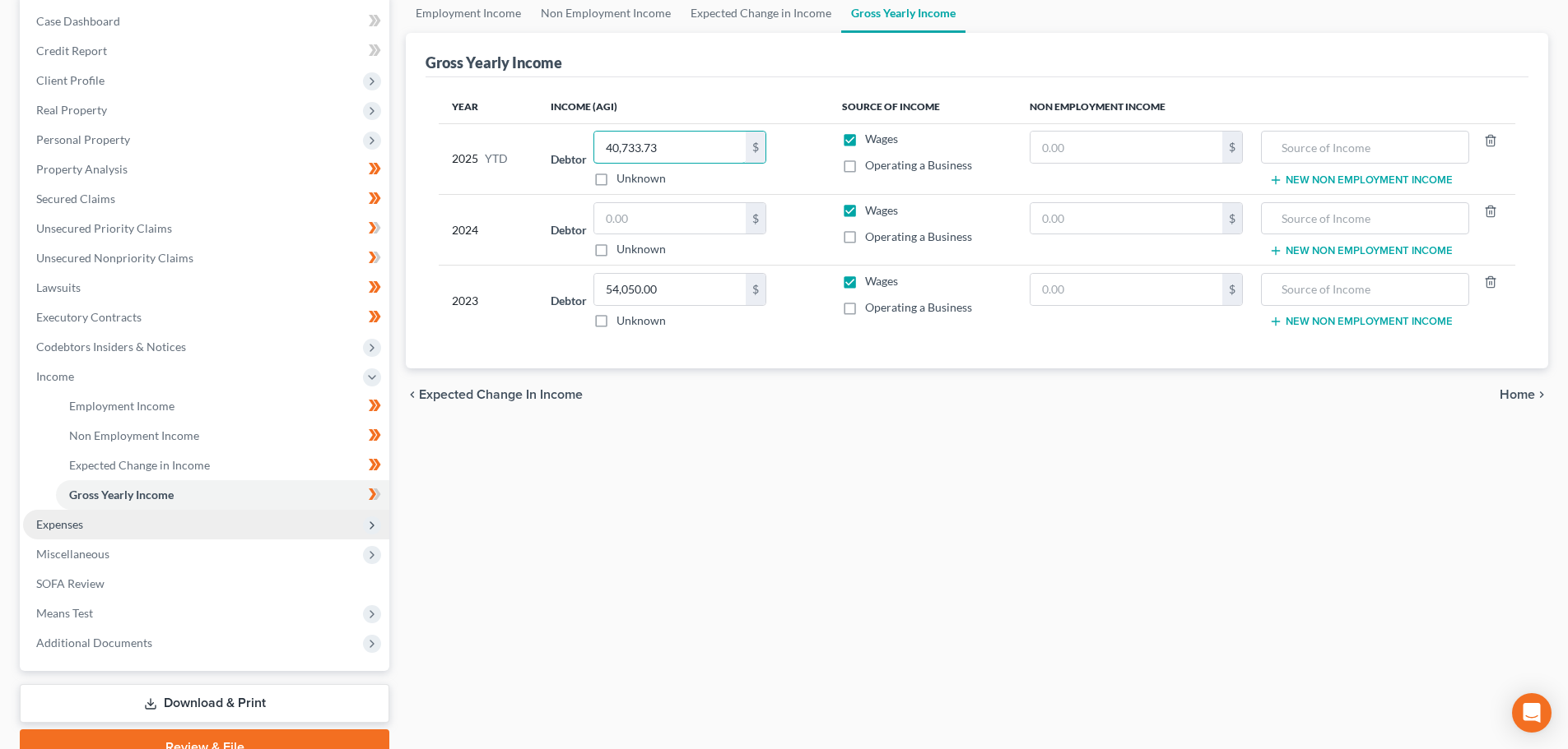
type input "40,733.73"
click at [53, 528] on span "Expenses" at bounding box center [59, 524] width 47 height 14
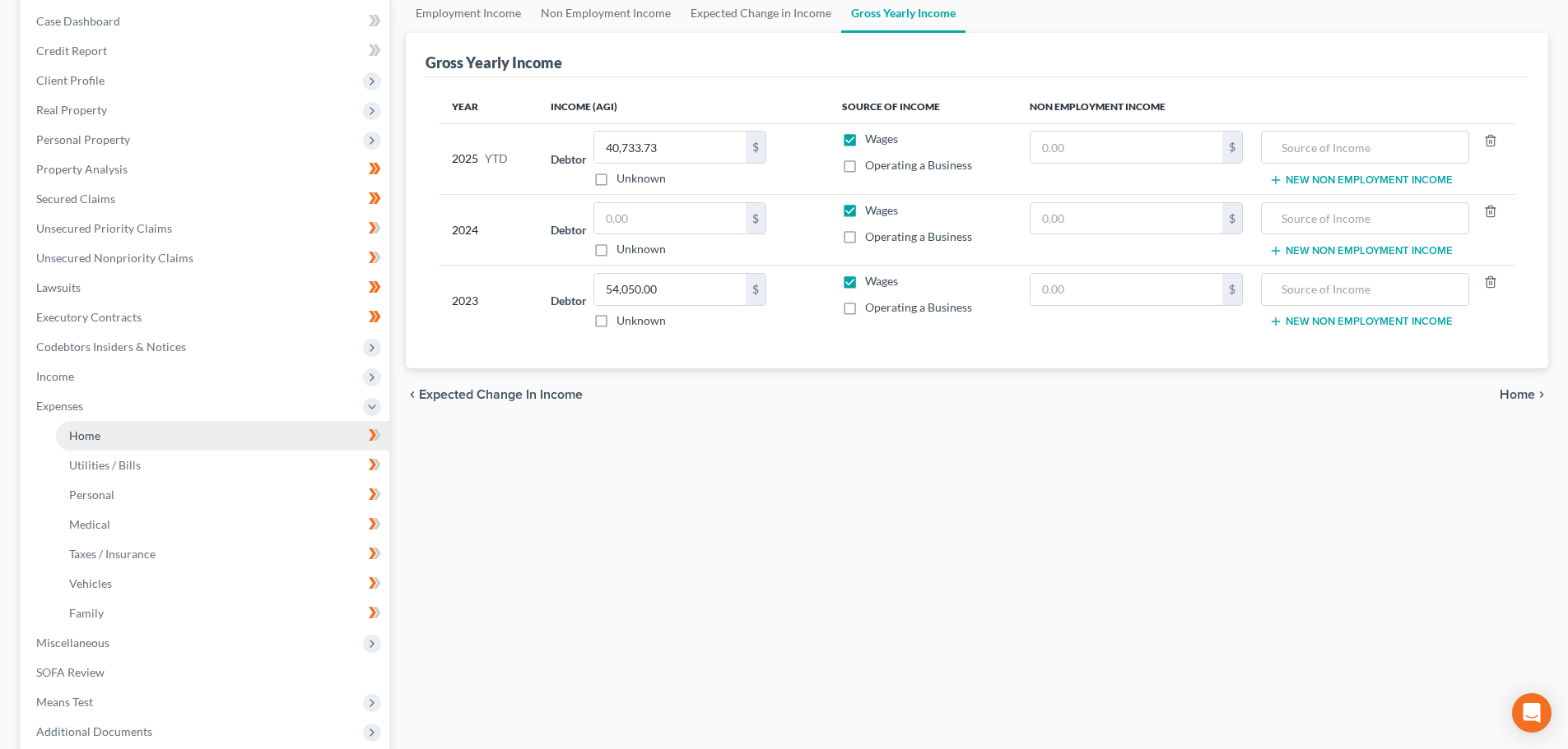
click at [81, 434] on span "Home" at bounding box center [85, 435] width 31 height 14
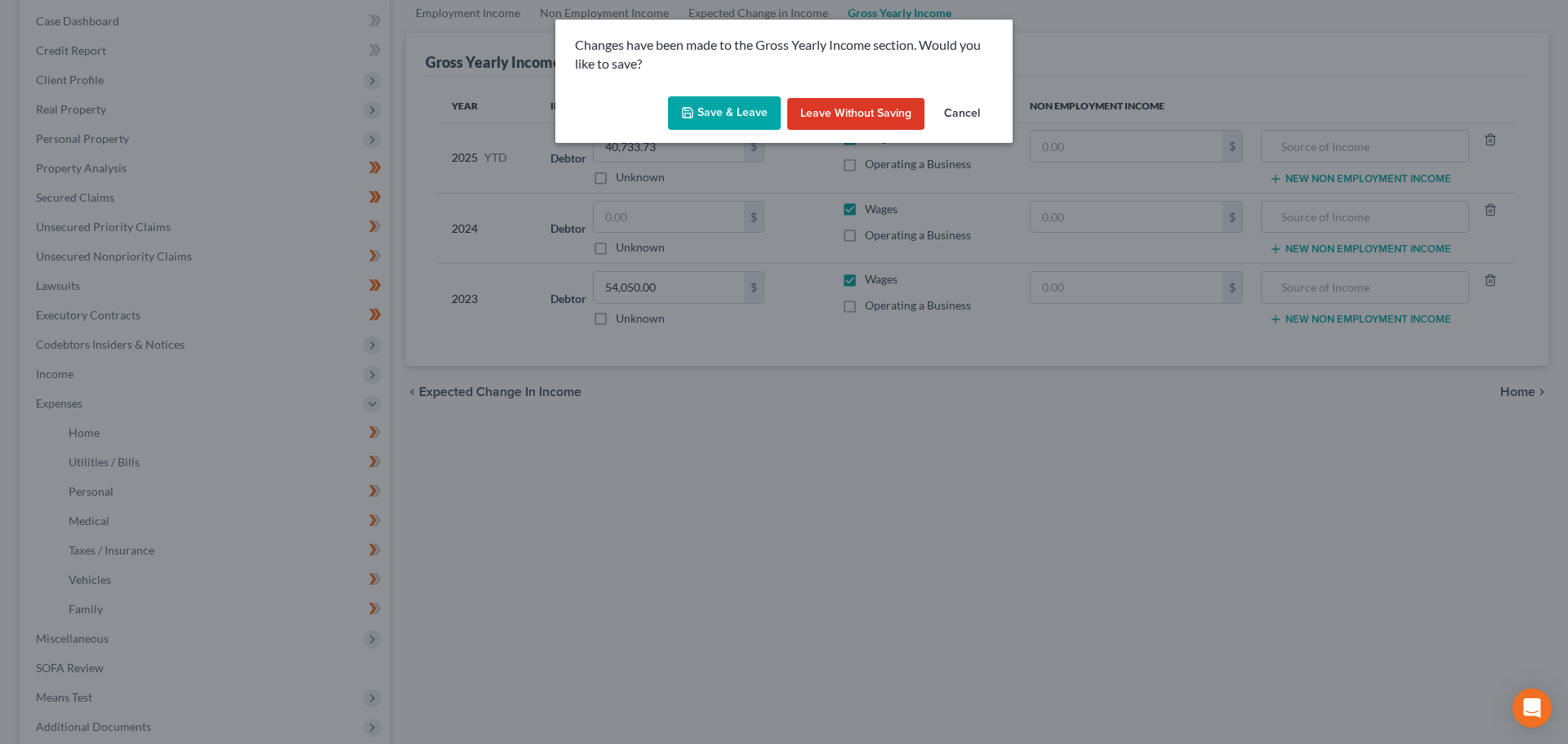
click at [695, 107] on icon "button" at bounding box center [688, 113] width 13 height 13
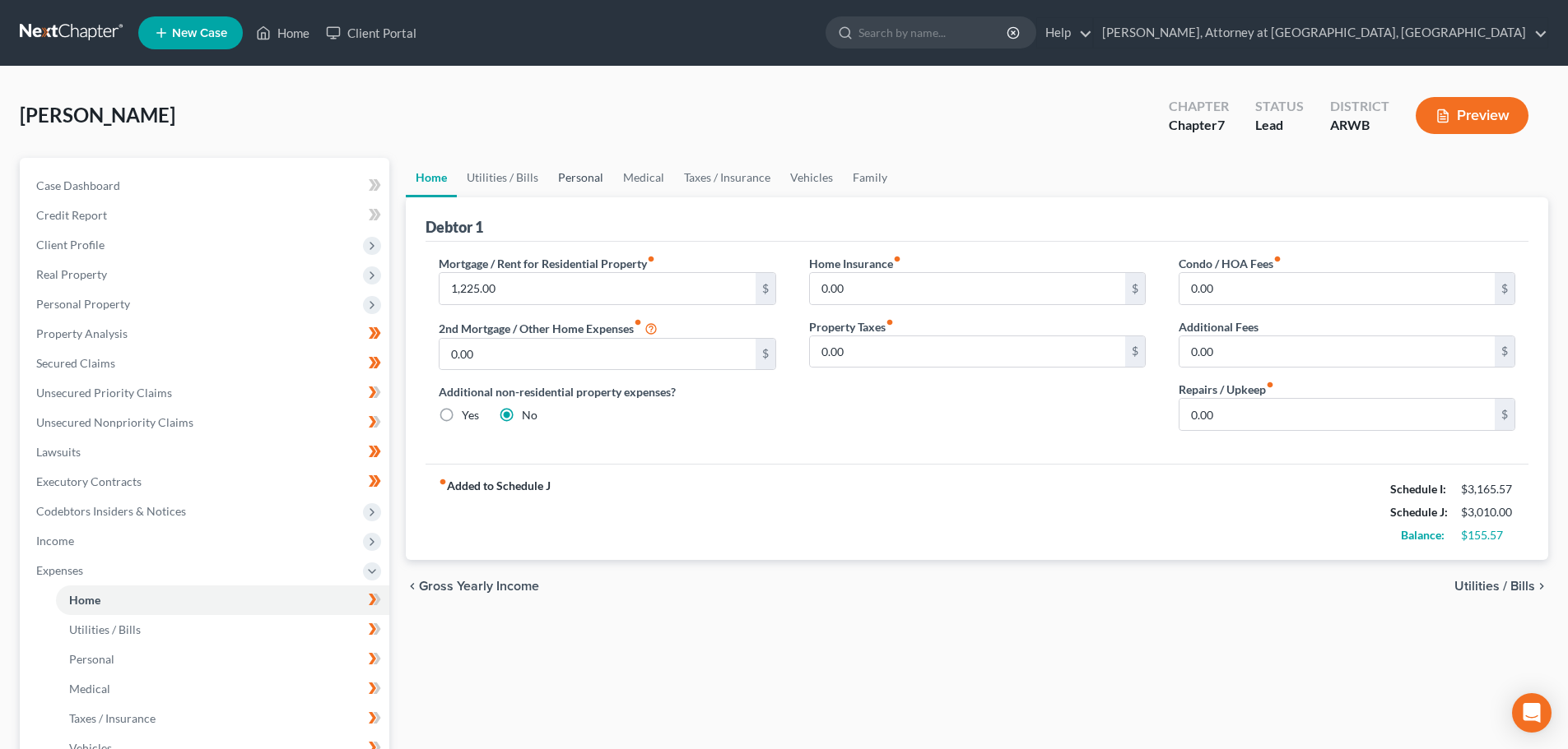
click at [589, 174] on link "Personal" at bounding box center [580, 177] width 65 height 40
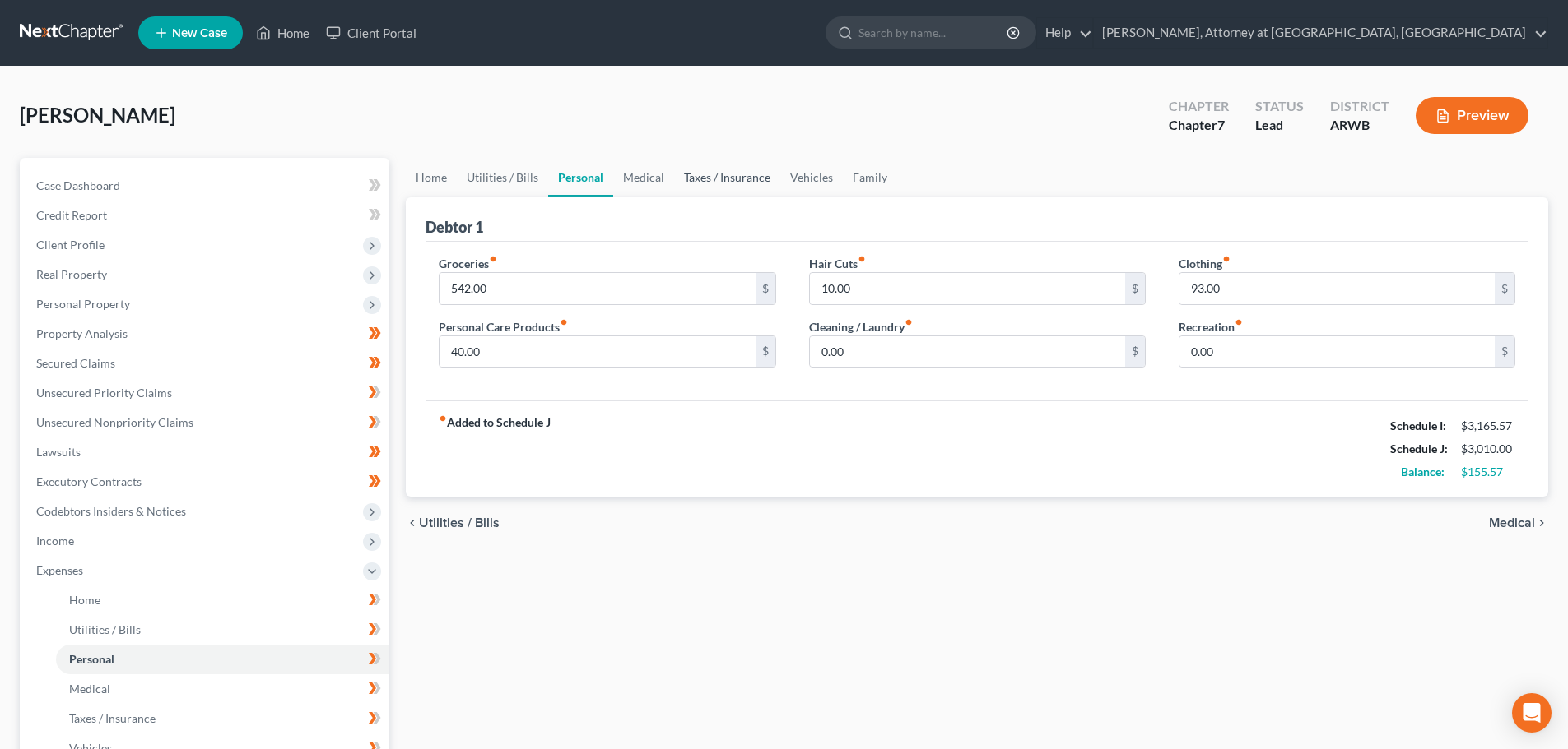
click at [709, 181] on link "Taxes / Insurance" at bounding box center [727, 177] width 106 height 40
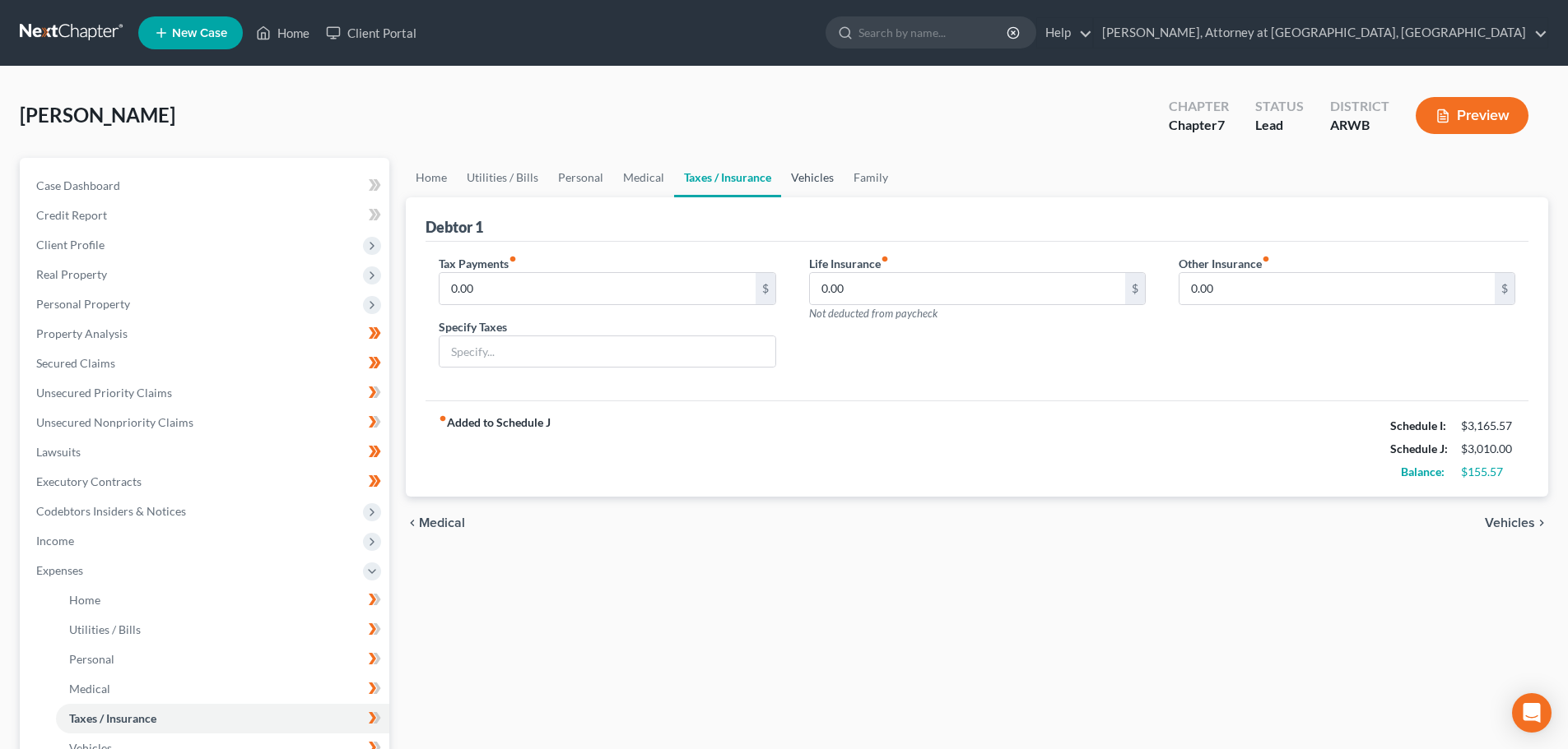
click at [804, 176] on link "Vehicles" at bounding box center [812, 177] width 63 height 40
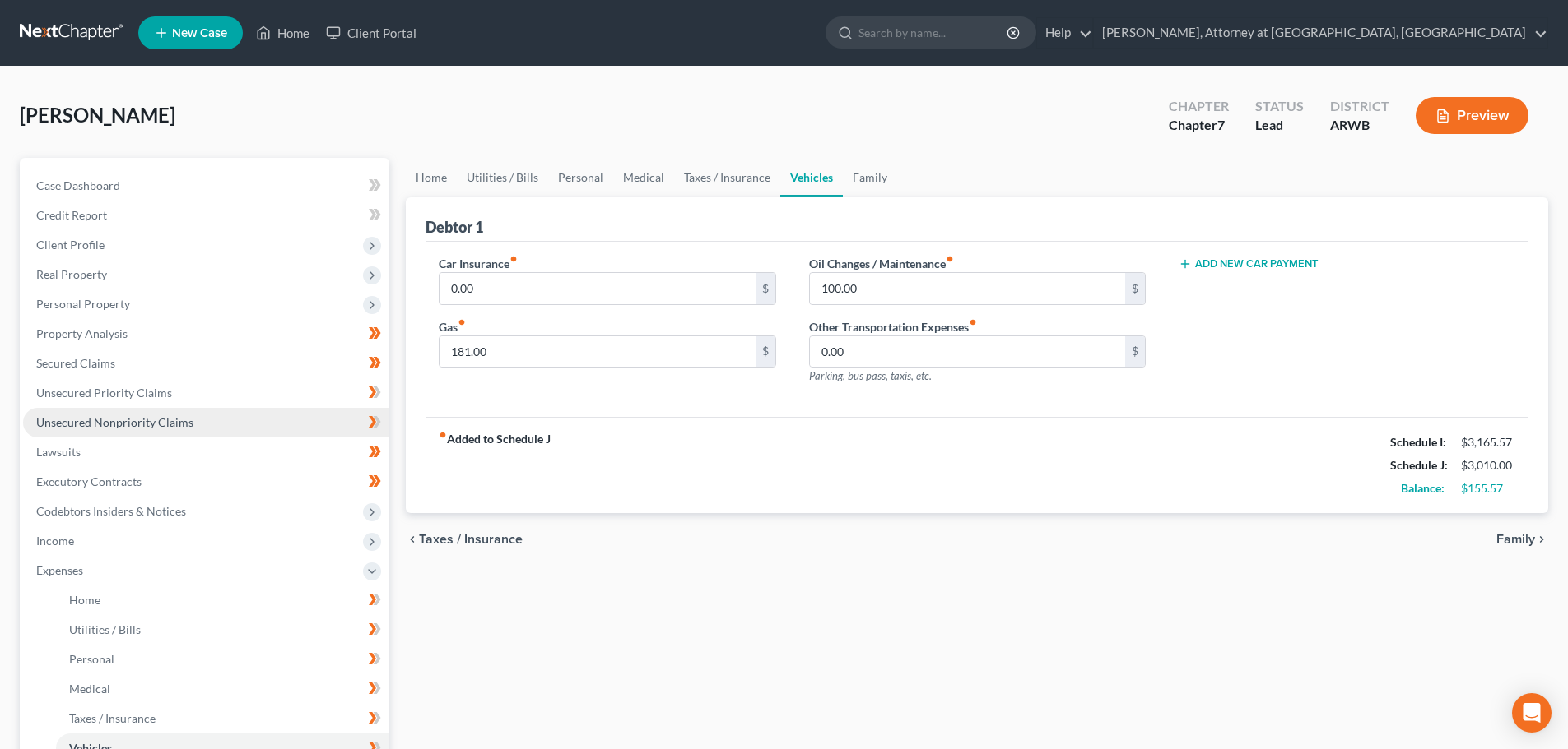
click at [51, 419] on span "Unsecured Nonpriority Claims" at bounding box center [114, 422] width 158 height 14
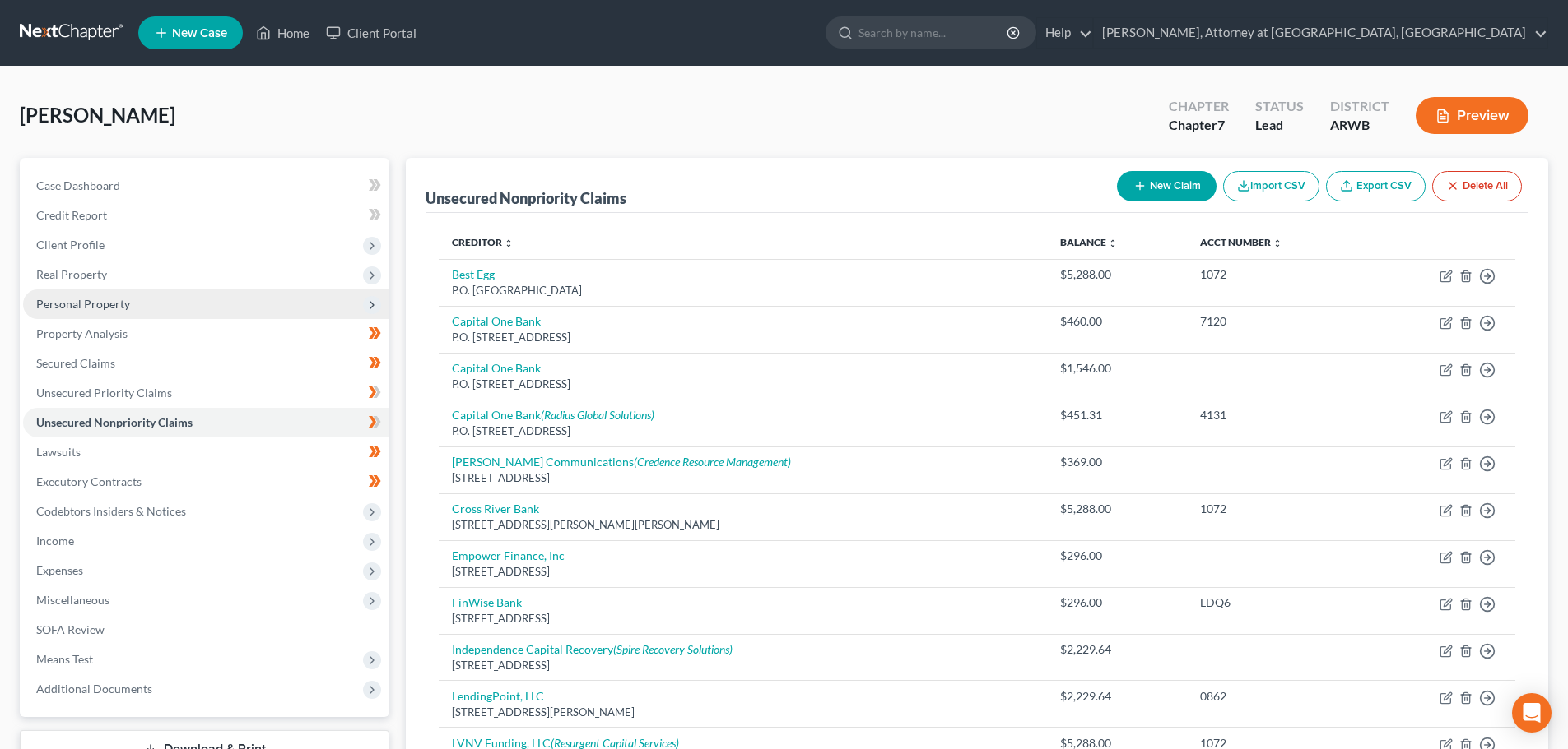
click at [50, 307] on span "Personal Property" at bounding box center [82, 303] width 94 height 14
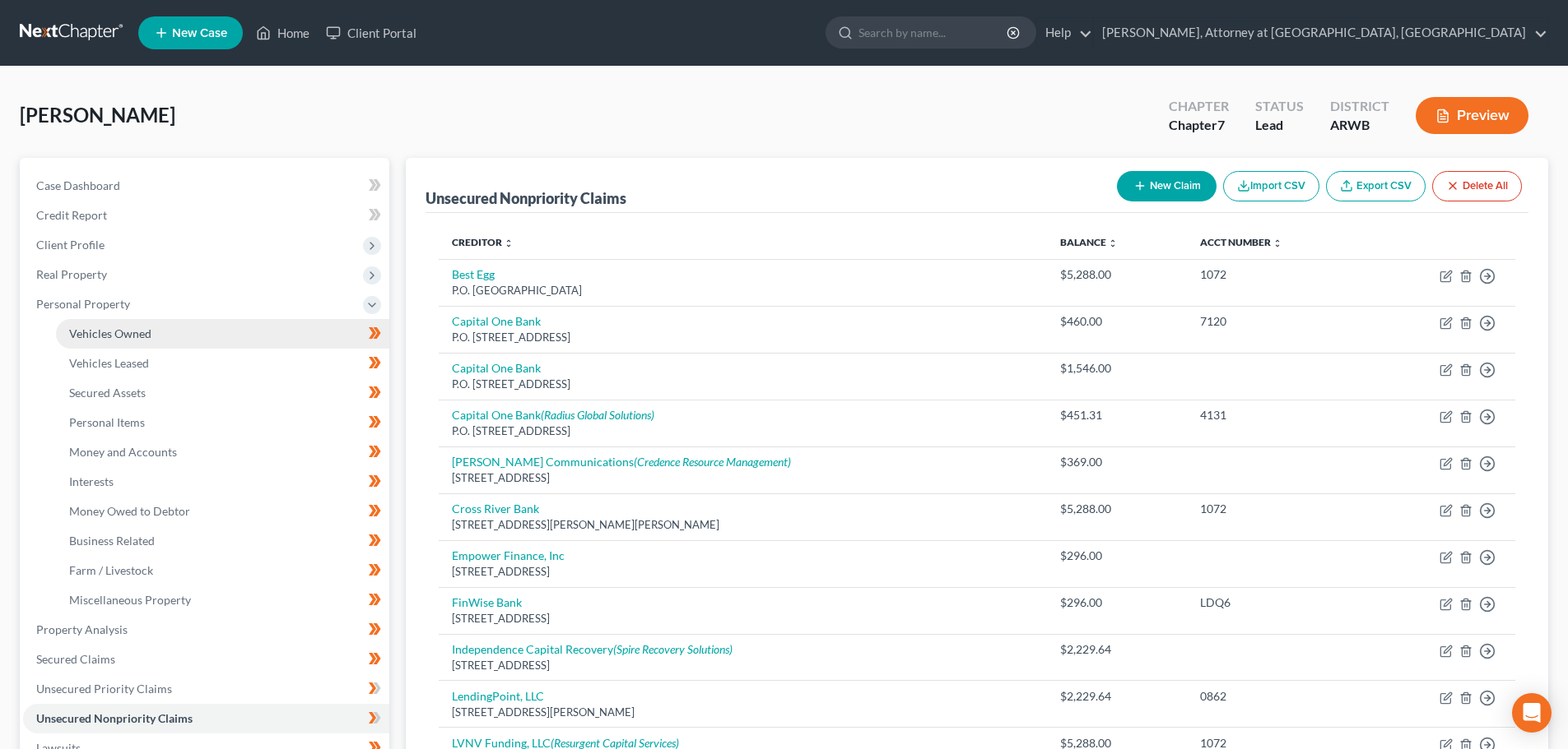
click at [97, 334] on span "Vehicles Owned" at bounding box center [110, 333] width 82 height 14
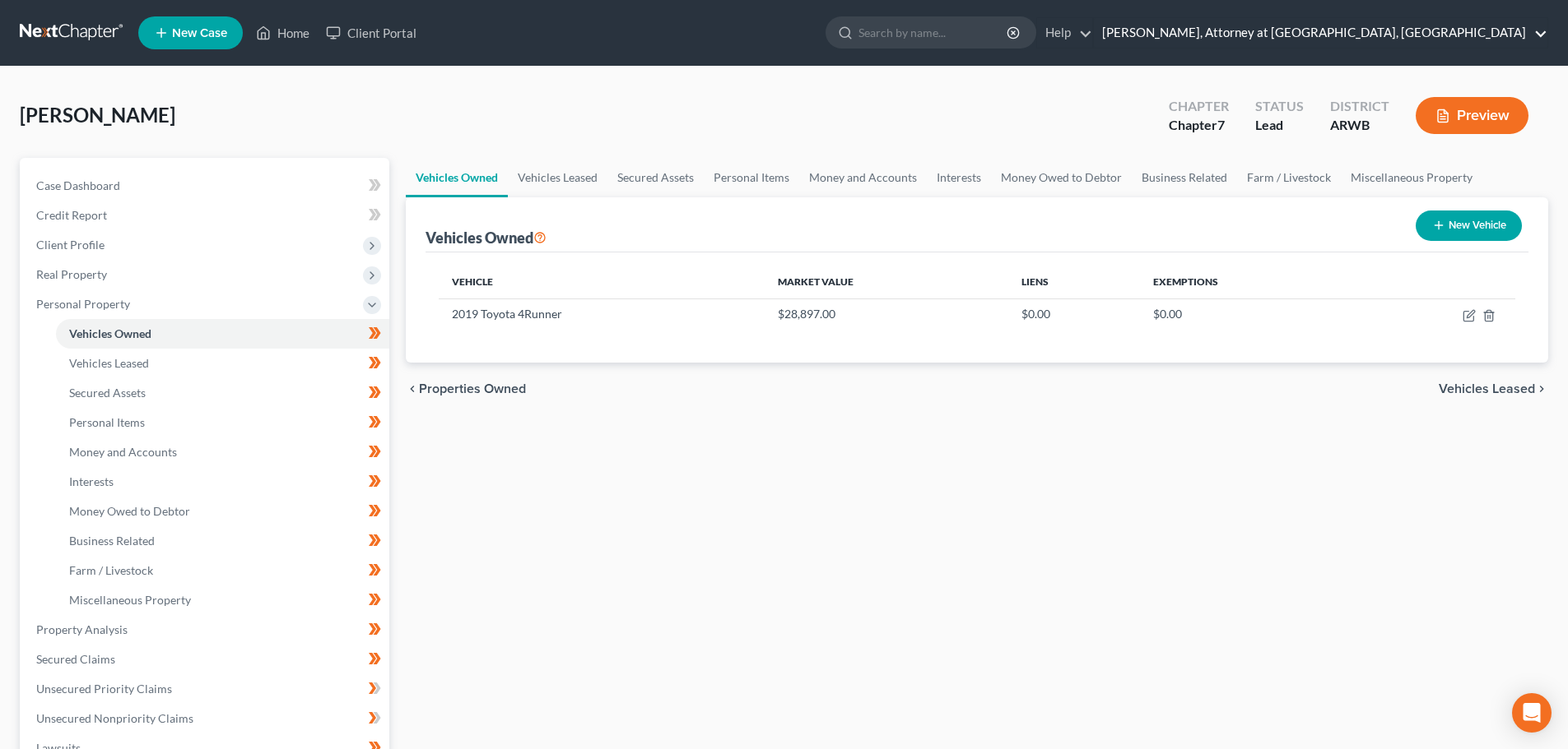
click at [1546, 39] on link "Mark D. Drake, Attorney at Law, PA" at bounding box center [1320, 33] width 453 height 30
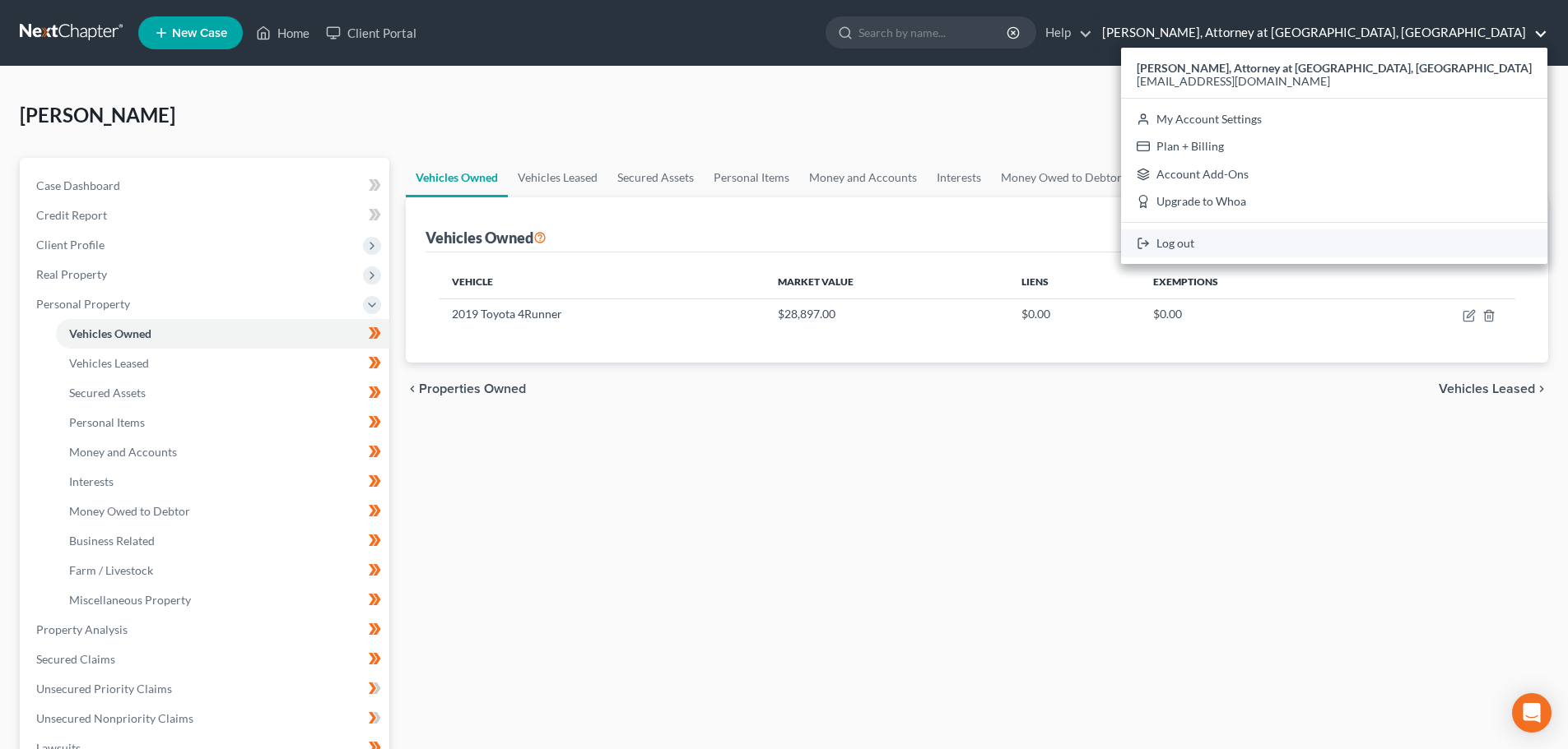
click at [1378, 246] on link "Log out" at bounding box center [1333, 243] width 426 height 28
